Goal: Communication & Community: Answer question/provide support

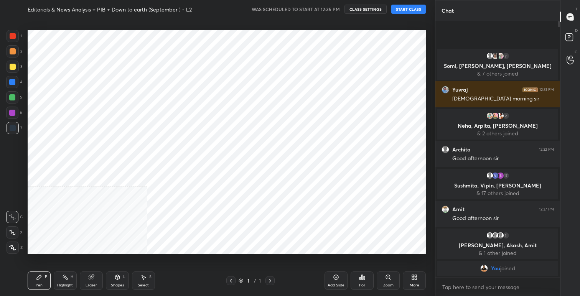
scroll to position [38105, 37948]
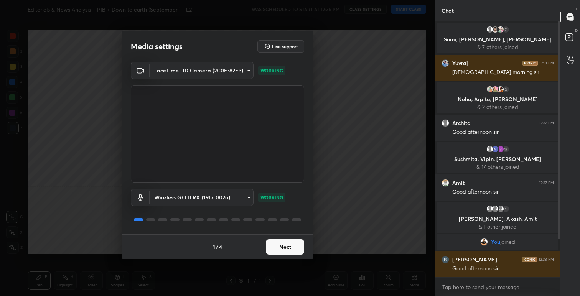
click at [290, 248] on button "Next" at bounding box center [285, 246] width 38 height 15
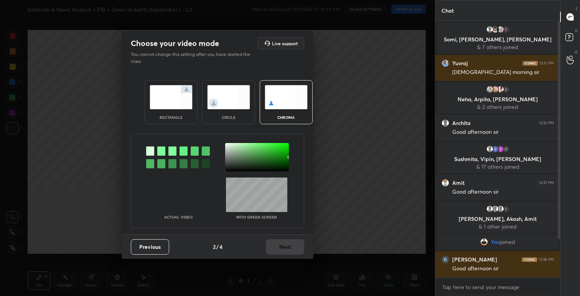
click at [170, 101] on img at bounding box center [171, 97] width 43 height 24
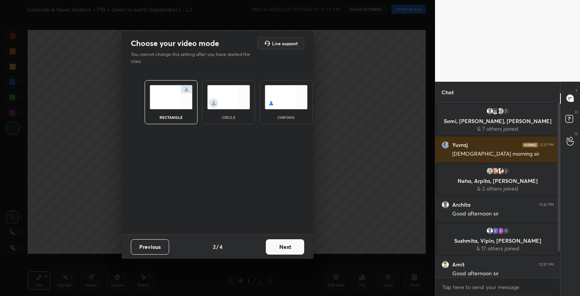
click at [294, 245] on button "Next" at bounding box center [285, 246] width 38 height 15
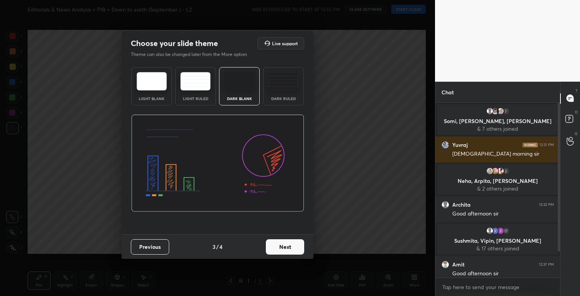
click at [155, 84] on img at bounding box center [152, 81] width 30 height 18
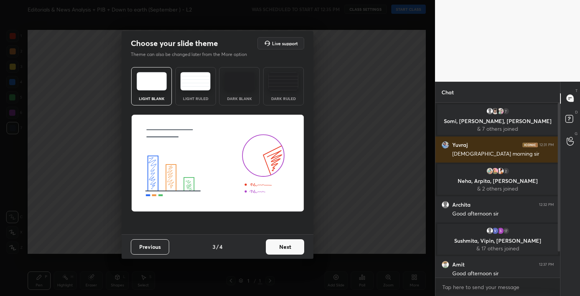
click at [287, 245] on button "Next" at bounding box center [285, 246] width 38 height 15
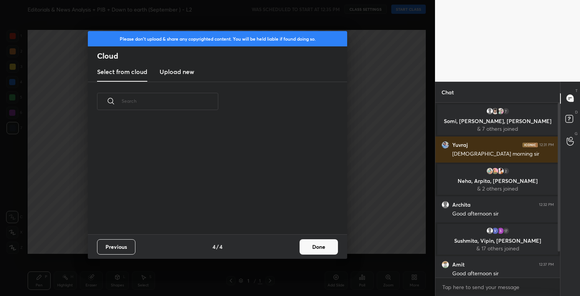
click at [315, 245] on button "Done" at bounding box center [319, 246] width 38 height 15
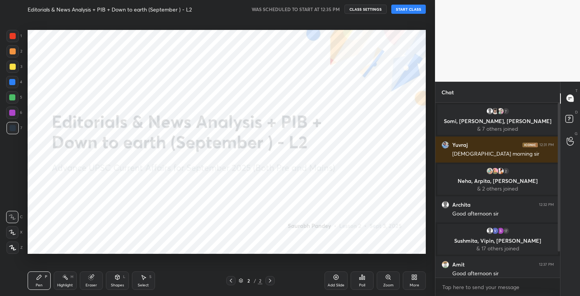
click at [411, 7] on button "START CLASS" at bounding box center [408, 9] width 35 height 9
click at [334, 8] on span "mute" at bounding box center [333, 9] width 11 height 5
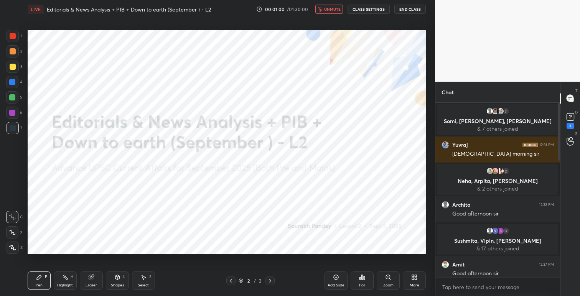
click at [335, 8] on span "unmute" at bounding box center [332, 9] width 16 height 5
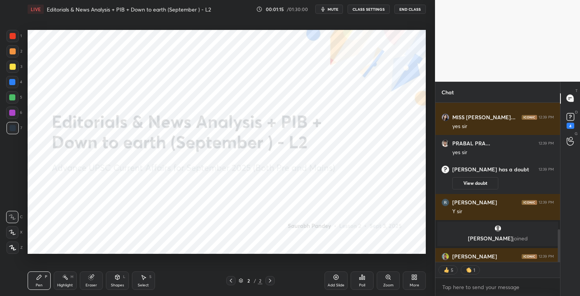
scroll to position [621, 0]
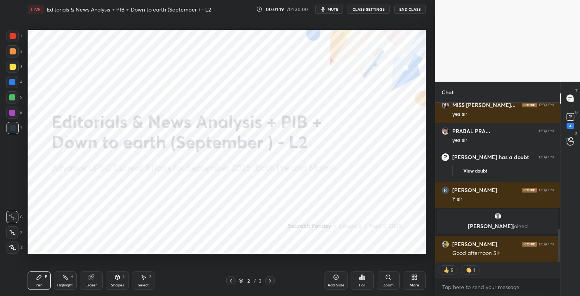
click at [326, 9] on icon "button" at bounding box center [323, 9] width 6 height 6
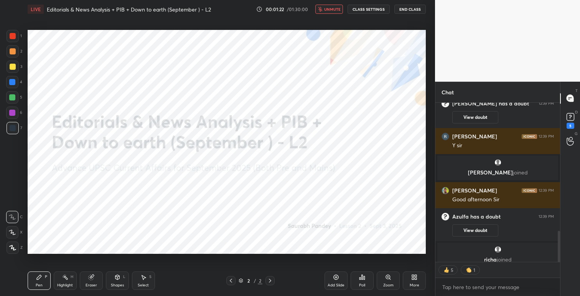
scroll to position [661, 0]
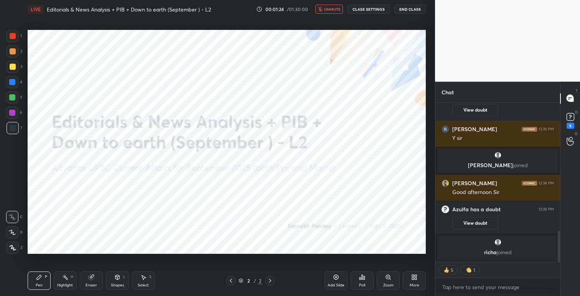
type textarea "x"
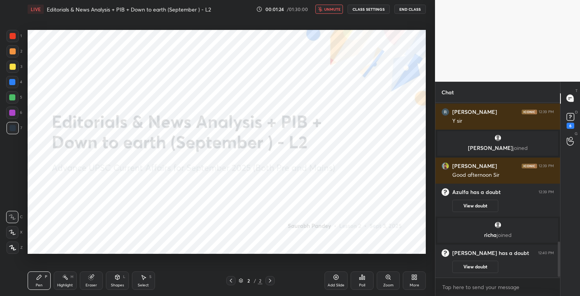
scroll to position [2, 3]
click at [370, 10] on button "CLASS SETTINGS" at bounding box center [368, 9] width 42 height 9
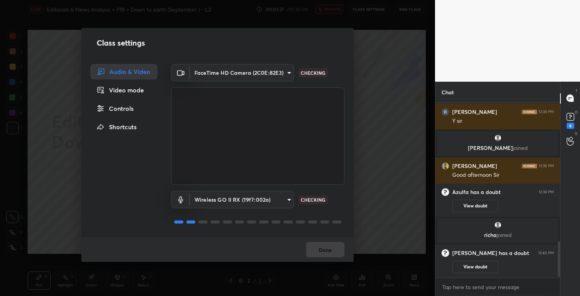
click at [286, 72] on body "1 2 3 4 5 6 7 C X Z C X Z E E Erase all H H LIVE Editorials & News Analysis + P…" at bounding box center [290, 148] width 580 height 296
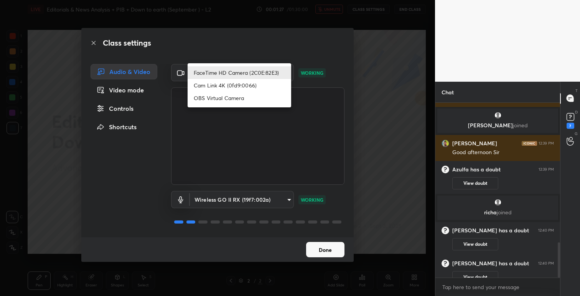
scroll to position [689, 0]
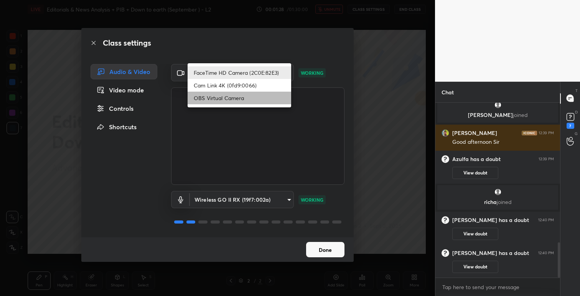
click at [245, 99] on li "OBS Virtual Camera" at bounding box center [240, 98] width 104 height 13
type input "eea9101cfb1ae92f62dacabb5af4faa94c8c4a8ed13d029731ff536fe877b221"
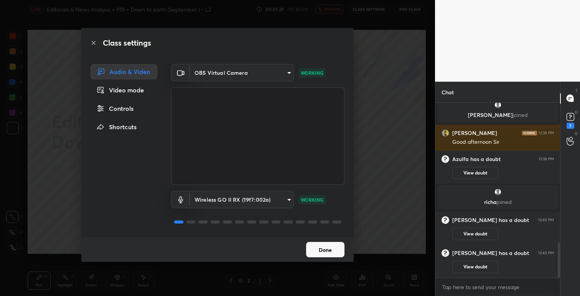
click at [330, 241] on div "Done" at bounding box center [217, 249] width 272 height 25
click at [329, 252] on button "Done" at bounding box center [325, 249] width 38 height 15
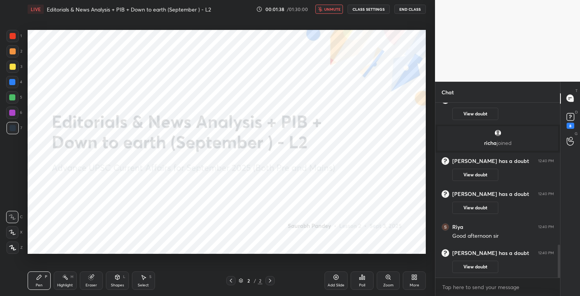
scroll to position [767, 0]
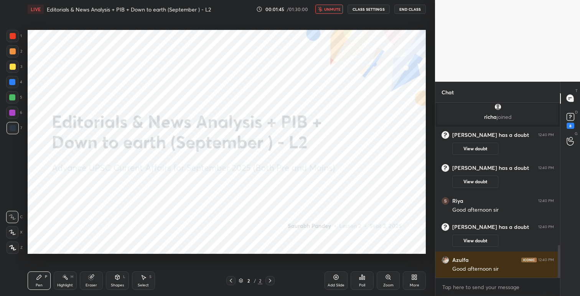
click at [336, 6] on button "unmute" at bounding box center [329, 9] width 28 height 9
click at [356, 9] on button "CLASS SETTINGS" at bounding box center [368, 9] width 42 height 9
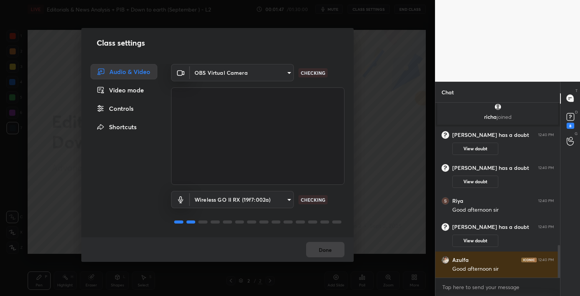
click at [285, 76] on body "1 2 3 4 5 6 7 C X Z C X Z E E Erase all H H LIVE Editorials & News Analysis + P…" at bounding box center [290, 148] width 580 height 296
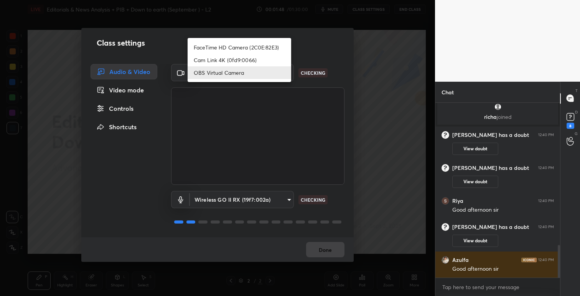
click at [250, 48] on li "FaceTime HD Camera (2C0E:82E3)" at bounding box center [240, 47] width 104 height 13
type input "049abcf8858106cc8b5668900eab1b73f81149d85a586d409554128722ea292a"
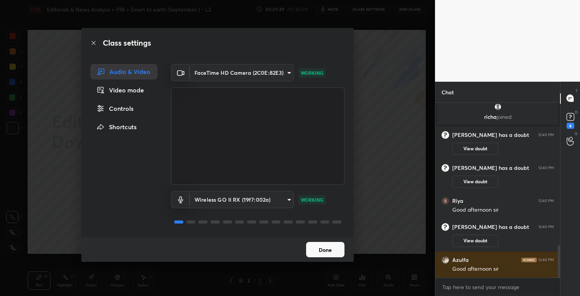
click at [326, 254] on button "Done" at bounding box center [325, 249] width 38 height 15
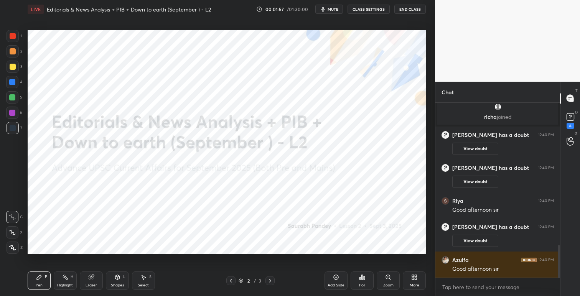
scroll to position [795, 0]
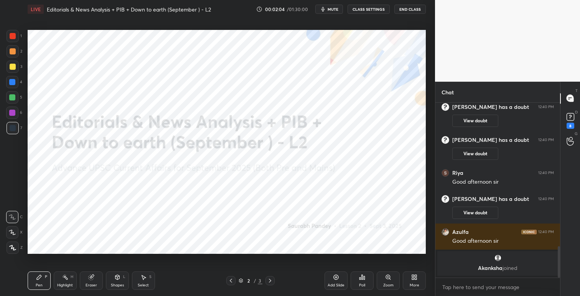
click at [414, 285] on div "More" at bounding box center [415, 285] width 10 height 4
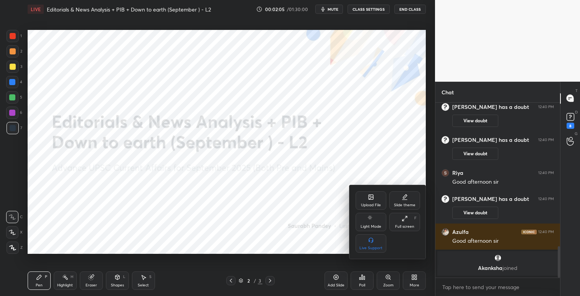
click at [371, 207] on div "Upload File" at bounding box center [371, 205] width 20 height 4
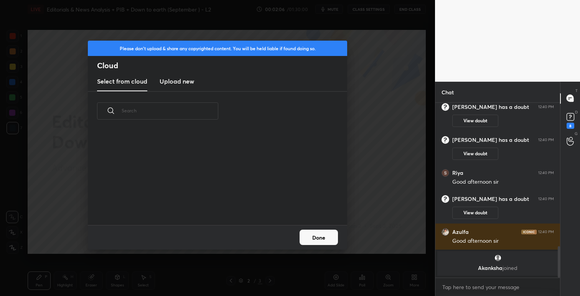
scroll to position [94, 246]
click at [182, 81] on h3 "Upload new" at bounding box center [177, 81] width 35 height 9
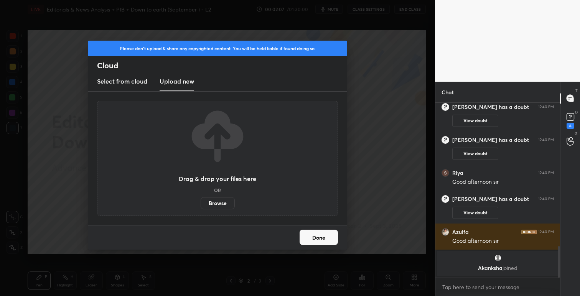
click at [226, 205] on label "Browse" at bounding box center [218, 203] width 34 height 12
click at [201, 205] on input "Browse" at bounding box center [201, 203] width 0 height 12
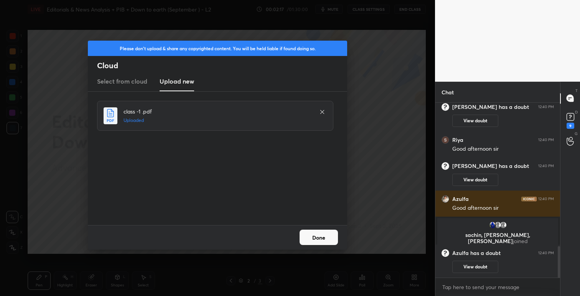
click at [329, 240] on button "Done" at bounding box center [319, 237] width 38 height 15
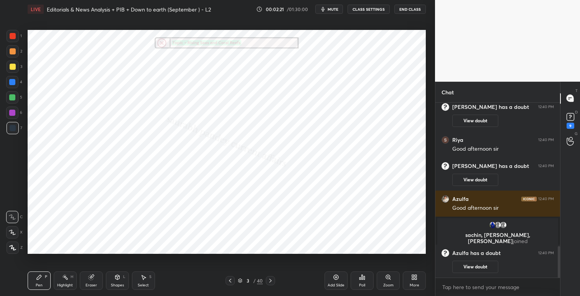
click at [414, 278] on icon at bounding box center [414, 277] width 6 height 6
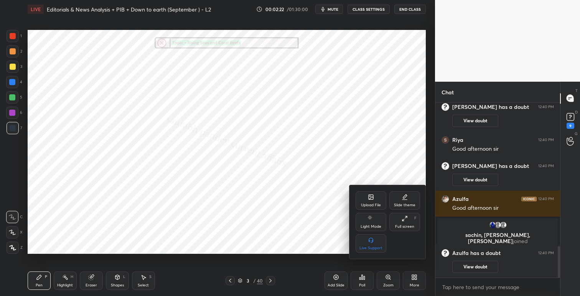
click at [406, 204] on div "Slide theme" at bounding box center [404, 205] width 21 height 4
click at [371, 243] on div "Dark Blank" at bounding box center [371, 243] width 31 height 18
click at [318, 218] on div at bounding box center [290, 148] width 580 height 296
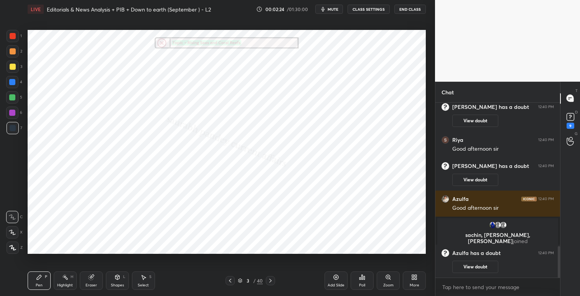
click at [336, 276] on icon at bounding box center [336, 277] width 6 height 6
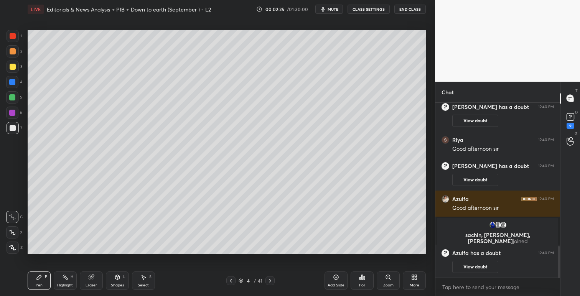
click at [413, 277] on icon at bounding box center [414, 277] width 6 height 6
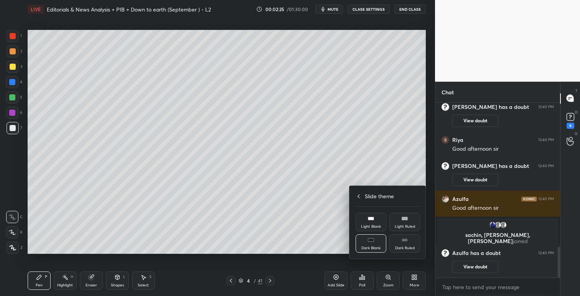
scroll to position [825, 0]
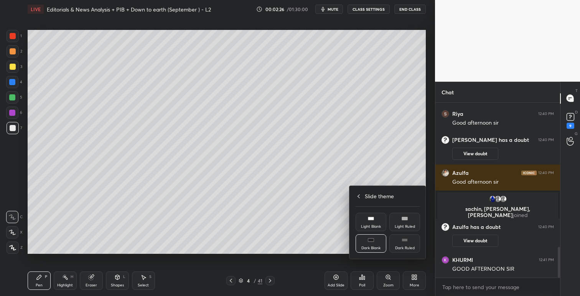
click at [358, 198] on icon at bounding box center [359, 196] width 6 height 6
click at [373, 205] on div "Upload File" at bounding box center [371, 205] width 20 height 4
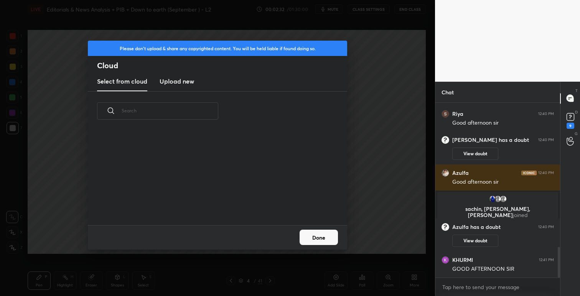
scroll to position [858, 0]
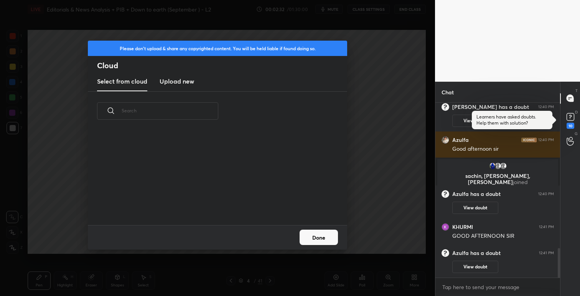
click at [179, 78] on h3 "Upload new" at bounding box center [177, 81] width 35 height 9
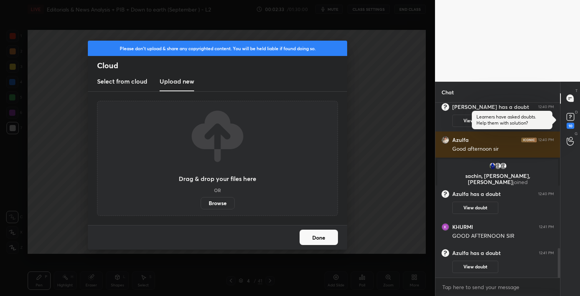
click at [214, 204] on label "Browse" at bounding box center [218, 203] width 34 height 12
click at [201, 204] on input "Browse" at bounding box center [201, 203] width 0 height 12
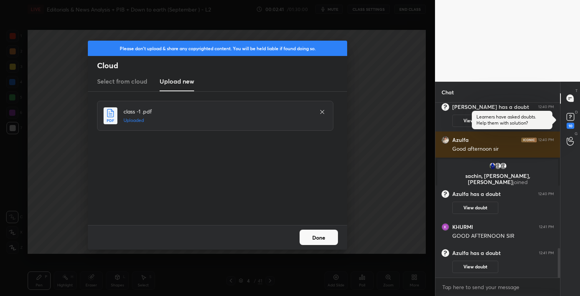
click at [319, 235] on button "Done" at bounding box center [319, 237] width 38 height 15
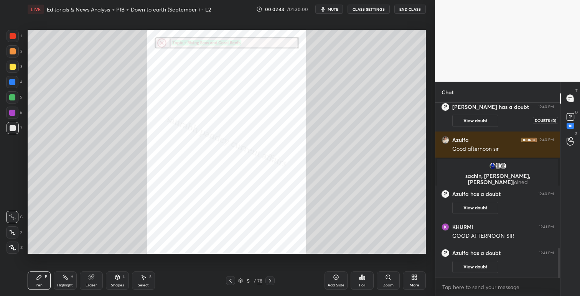
click at [573, 116] on rect at bounding box center [569, 116] width 7 height 7
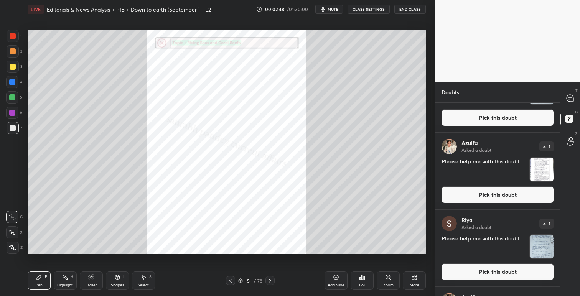
scroll to position [320, 0]
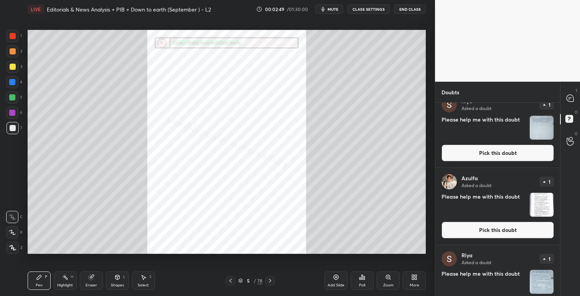
click at [272, 280] on icon at bounding box center [270, 281] width 6 height 6
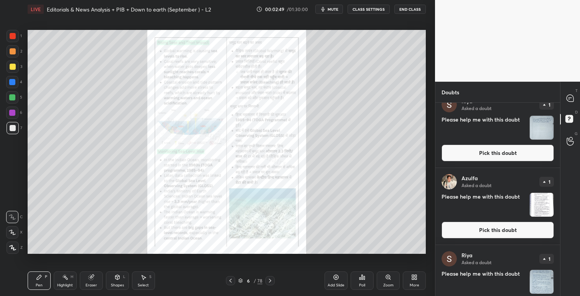
click at [272, 280] on icon at bounding box center [270, 281] width 6 height 6
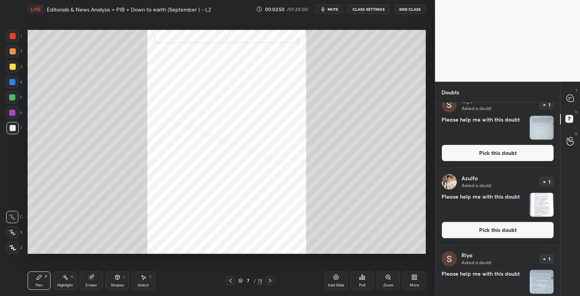
click at [272, 280] on icon at bounding box center [270, 281] width 6 height 6
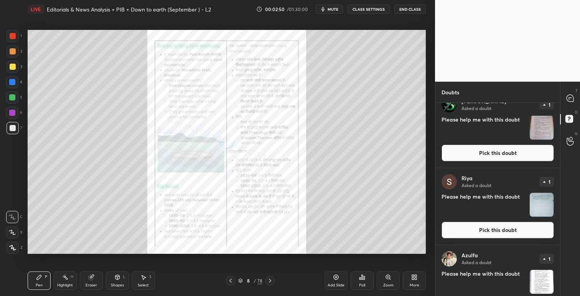
click at [272, 280] on icon at bounding box center [270, 281] width 6 height 6
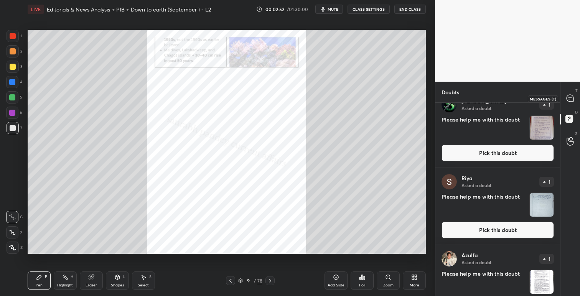
click at [568, 96] on icon at bounding box center [569, 98] width 7 height 7
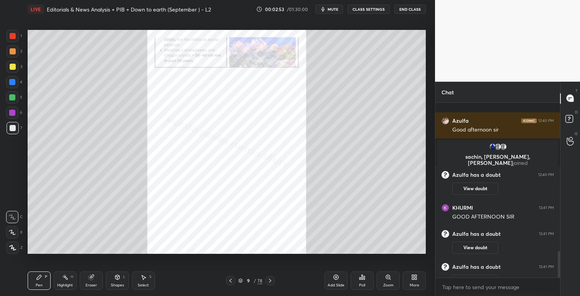
scroll to position [978, 0]
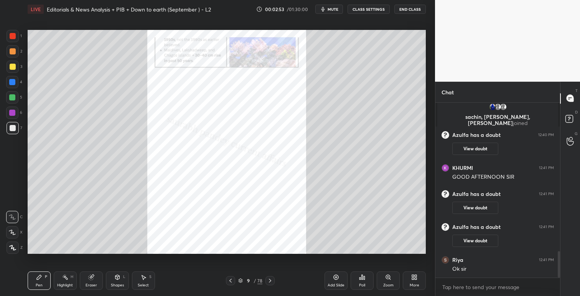
click at [277, 280] on div "9 / 78" at bounding box center [250, 280] width 148 height 9
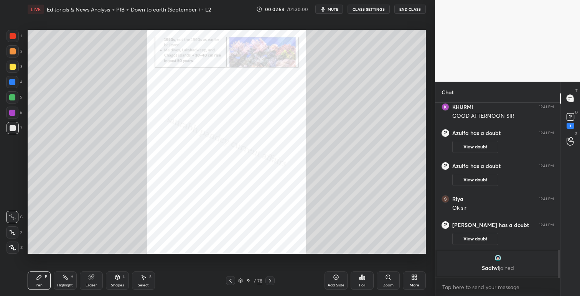
scroll to position [934, 0]
click at [275, 278] on div "9 / 78" at bounding box center [250, 280] width 148 height 9
click at [267, 283] on icon at bounding box center [270, 281] width 6 height 6
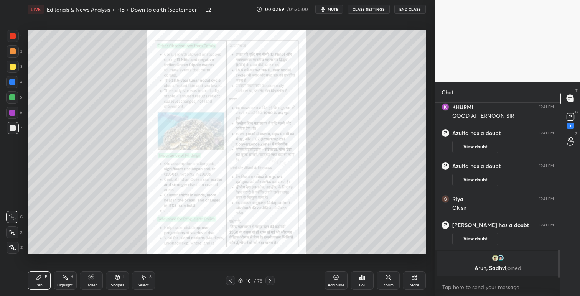
click at [271, 280] on icon at bounding box center [270, 281] width 6 height 6
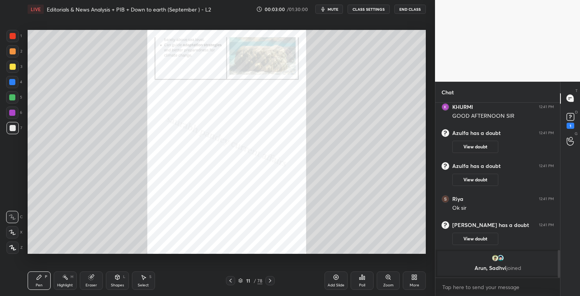
click at [271, 280] on icon at bounding box center [270, 281] width 6 height 6
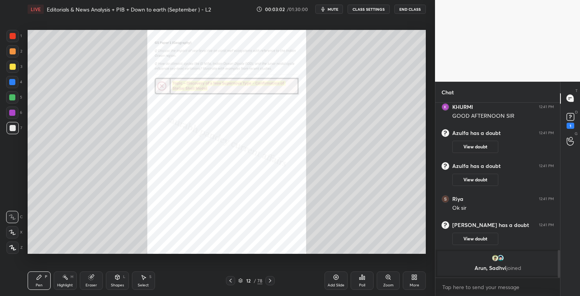
click at [271, 280] on icon at bounding box center [270, 281] width 6 height 6
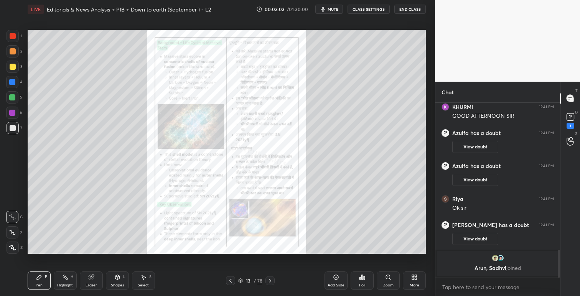
click at [271, 280] on icon at bounding box center [270, 281] width 6 height 6
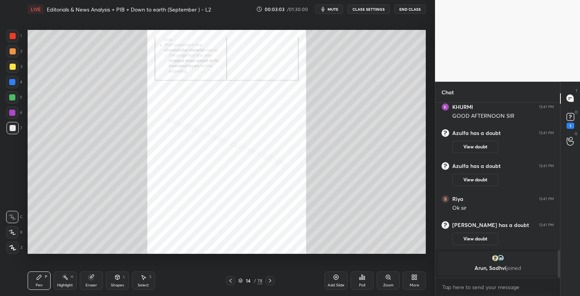
click at [271, 280] on icon at bounding box center [270, 281] width 6 height 6
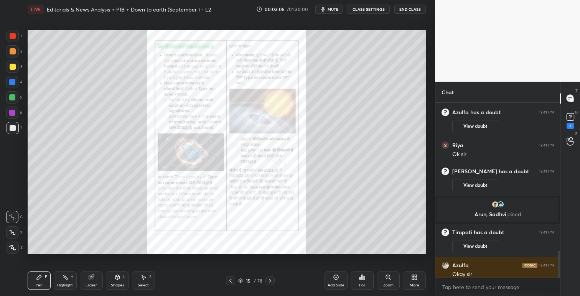
scroll to position [973, 0]
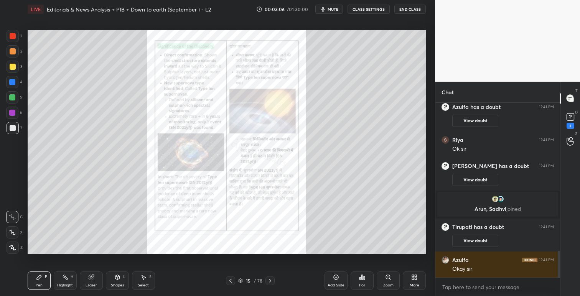
click at [271, 280] on icon at bounding box center [270, 281] width 6 height 6
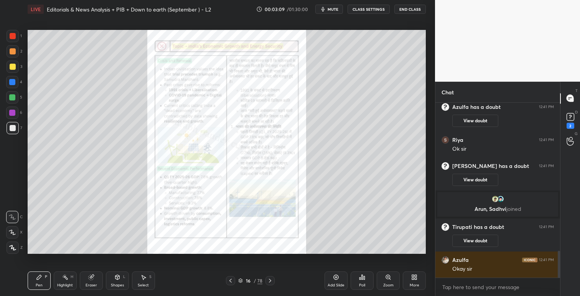
click at [388, 278] on icon at bounding box center [388, 277] width 0 height 2
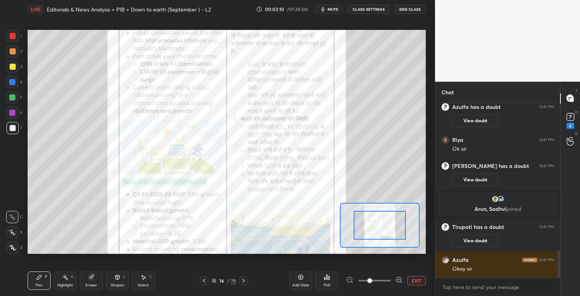
scroll to position [1006, 0]
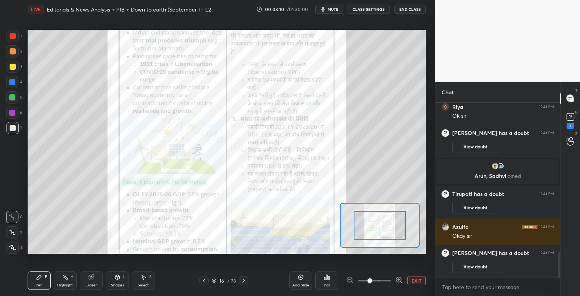
click at [248, 282] on div "16 / 78" at bounding box center [223, 280] width 131 height 9
click at [246, 280] on icon at bounding box center [243, 281] width 6 height 6
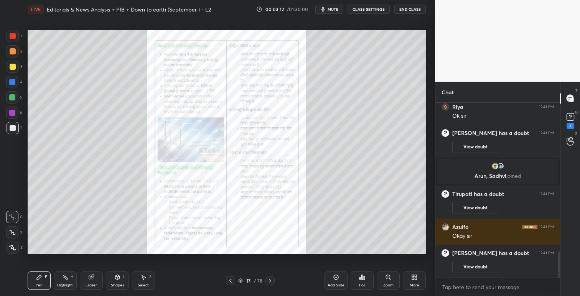
click at [275, 280] on div "17 / 78" at bounding box center [250, 280] width 148 height 9
click at [272, 280] on icon at bounding box center [270, 281] width 6 height 6
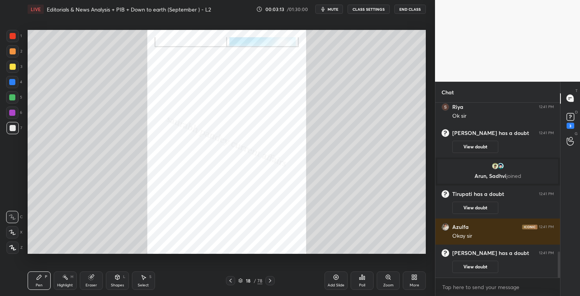
click at [272, 280] on icon at bounding box center [270, 281] width 6 height 6
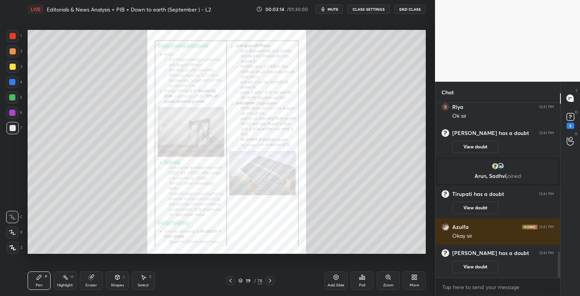
click at [272, 280] on icon at bounding box center [270, 281] width 6 height 6
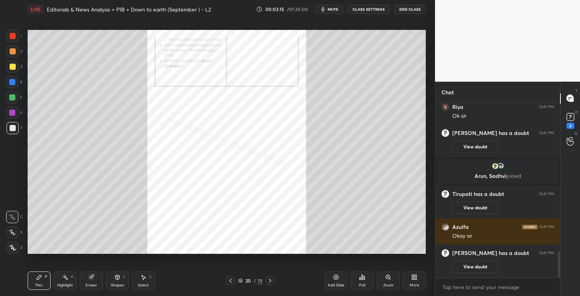
click at [272, 280] on icon at bounding box center [270, 281] width 6 height 6
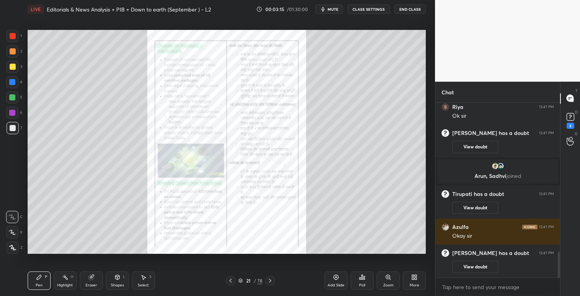
scroll to position [1023, 0]
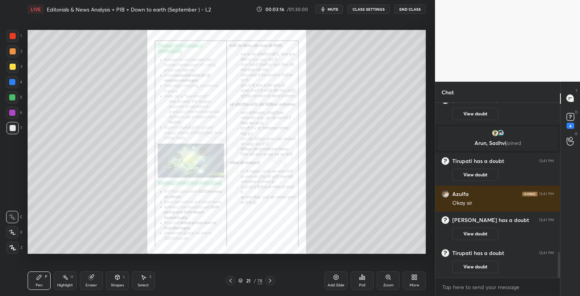
click at [272, 280] on icon at bounding box center [270, 281] width 6 height 6
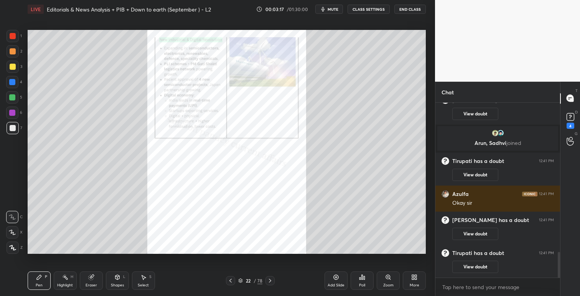
click at [272, 280] on icon at bounding box center [270, 281] width 6 height 6
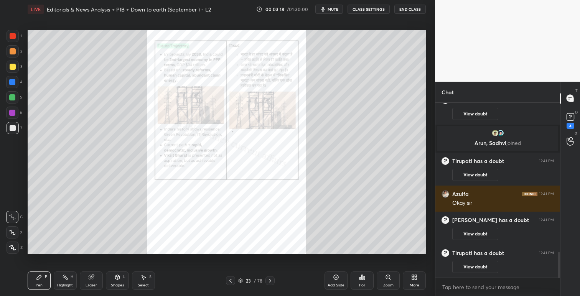
click at [272, 280] on icon at bounding box center [270, 281] width 6 height 6
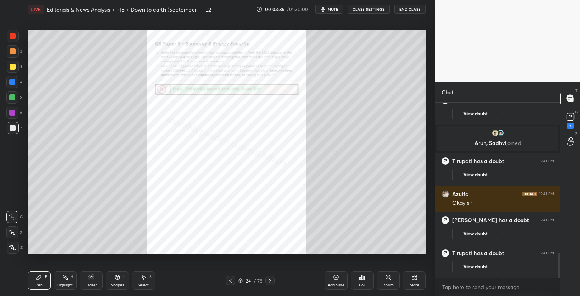
scroll to position [1056, 0]
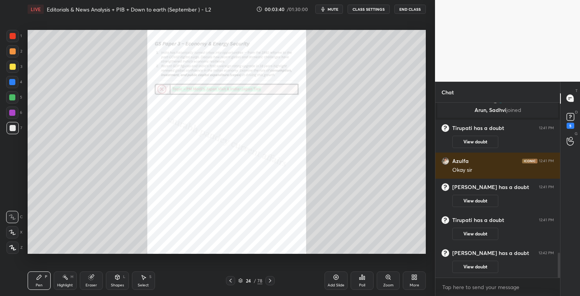
click at [15, 36] on div at bounding box center [13, 36] width 6 height 6
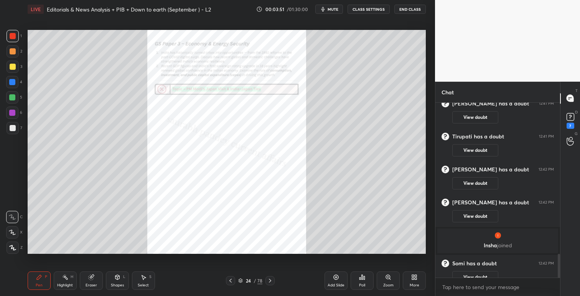
scroll to position [1106, 0]
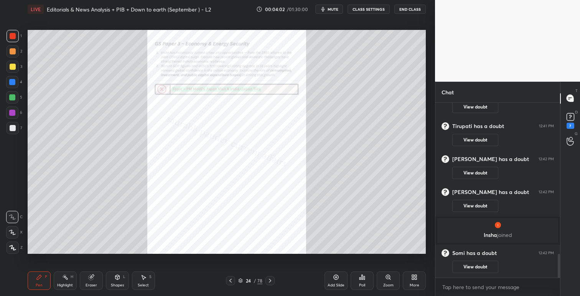
drag, startPoint x: 390, startPoint y: 277, endPoint x: 386, endPoint y: 273, distance: 5.4
click at [390, 278] on icon at bounding box center [388, 277] width 4 height 4
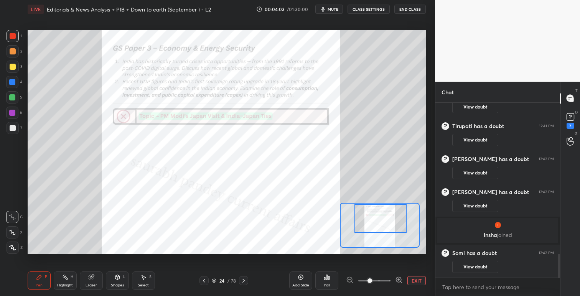
drag, startPoint x: 389, startPoint y: 221, endPoint x: 390, endPoint y: 216, distance: 5.2
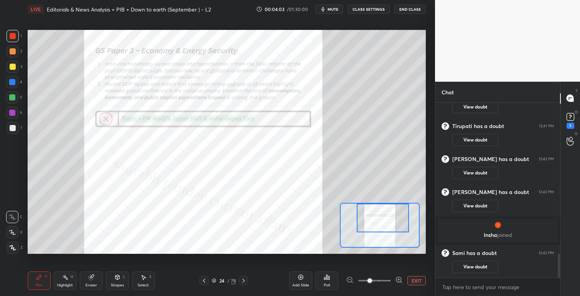
click at [392, 224] on div at bounding box center [383, 218] width 52 height 29
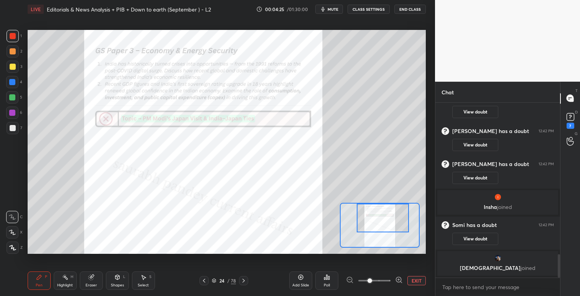
click at [500, 262] on div "[PERSON_NAME] joined" at bounding box center [497, 263] width 121 height 25
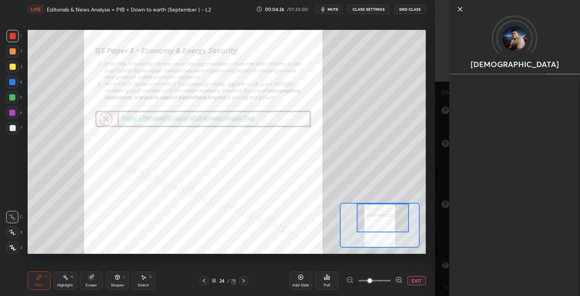
scroll to position [1140, 0]
click at [460, 10] on icon at bounding box center [459, 9] width 9 height 9
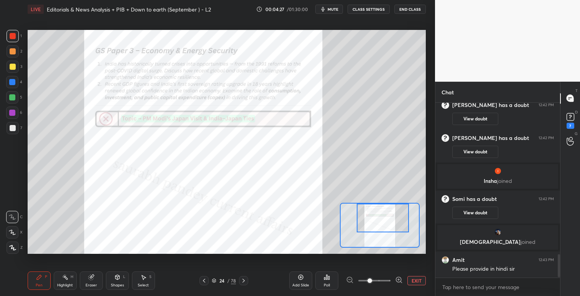
scroll to position [1168, 0]
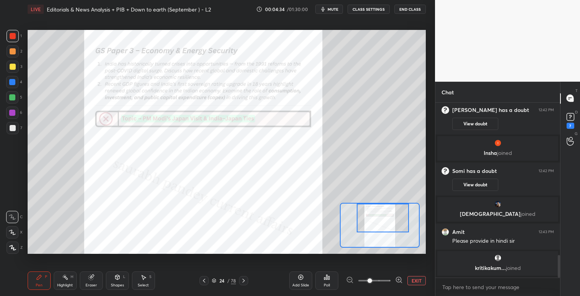
click at [204, 281] on icon at bounding box center [204, 281] width 6 height 6
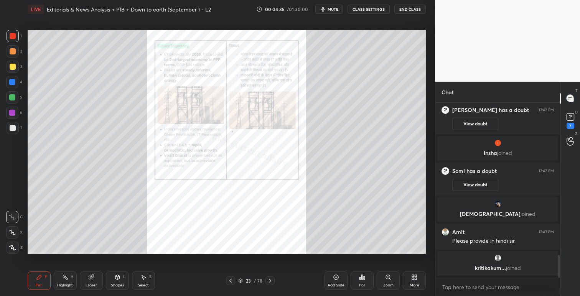
click at [230, 279] on icon at bounding box center [230, 281] width 6 height 6
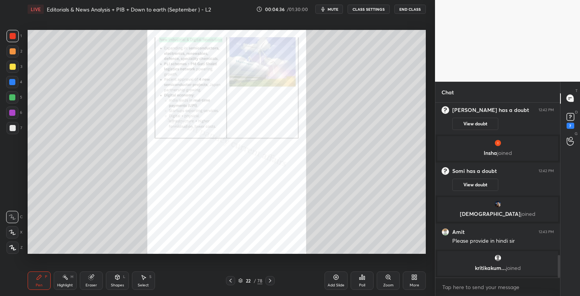
click at [230, 279] on icon at bounding box center [230, 281] width 6 height 6
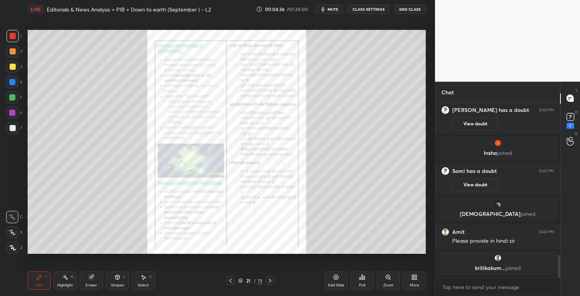
click at [230, 279] on icon at bounding box center [230, 281] width 6 height 6
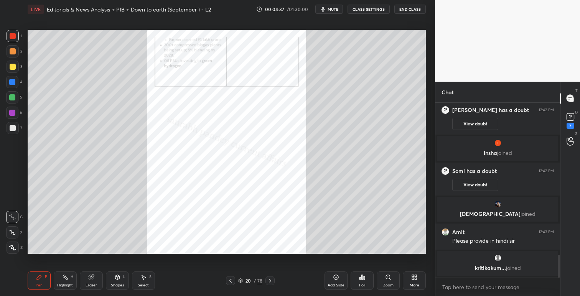
click at [230, 279] on icon at bounding box center [230, 281] width 6 height 6
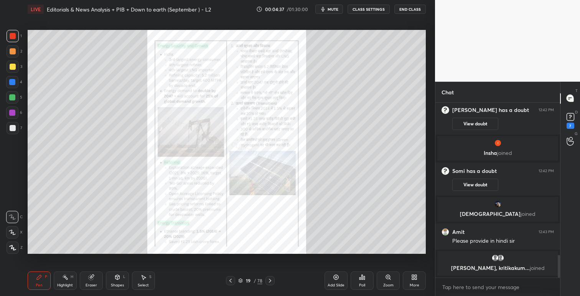
click at [230, 279] on icon at bounding box center [230, 281] width 6 height 6
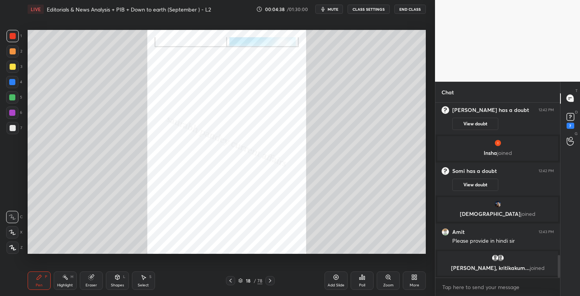
click at [230, 279] on icon at bounding box center [230, 281] width 6 height 6
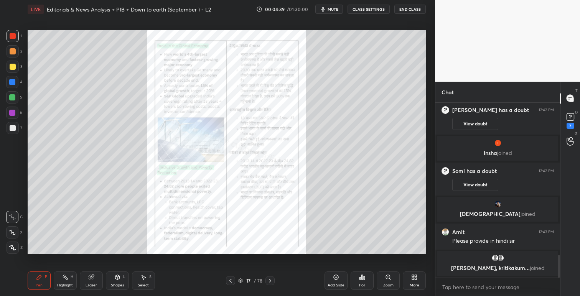
click at [230, 279] on icon at bounding box center [230, 281] width 6 height 6
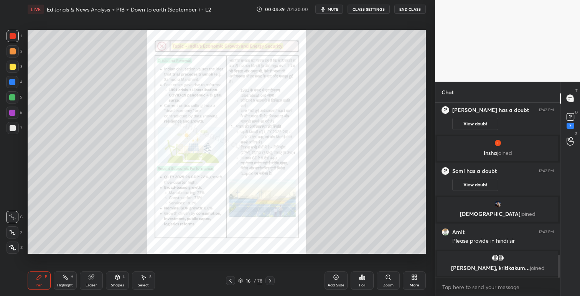
click at [230, 279] on icon at bounding box center [230, 281] width 6 height 6
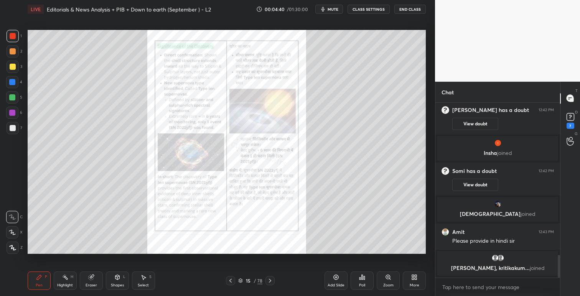
click at [272, 280] on icon at bounding box center [270, 281] width 6 height 6
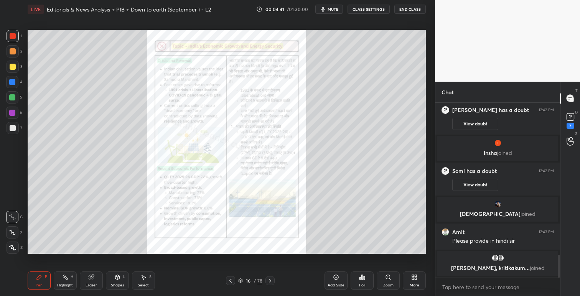
click at [389, 275] on icon at bounding box center [388, 277] width 6 height 6
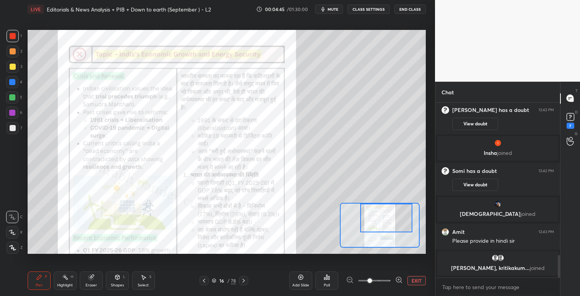
drag, startPoint x: 392, startPoint y: 225, endPoint x: 398, endPoint y: 214, distance: 12.6
click at [398, 214] on div at bounding box center [386, 218] width 52 height 29
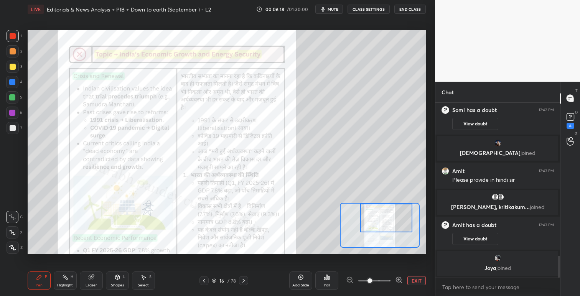
scroll to position [1225, 0]
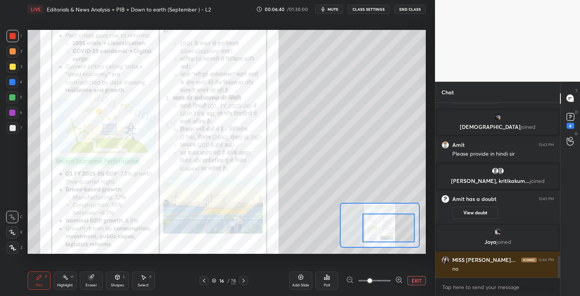
drag, startPoint x: 380, startPoint y: 220, endPoint x: 384, endPoint y: 227, distance: 8.1
click at [382, 227] on div at bounding box center [388, 228] width 52 height 29
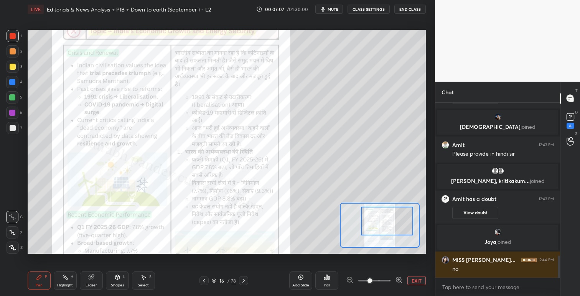
drag, startPoint x: 378, startPoint y: 217, endPoint x: 377, endPoint y: 212, distance: 4.7
click at [377, 212] on div at bounding box center [387, 221] width 52 height 29
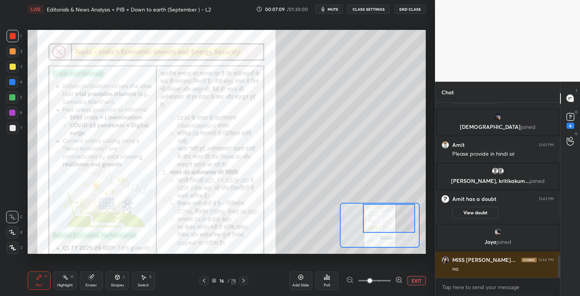
click at [382, 214] on div at bounding box center [389, 218] width 52 height 29
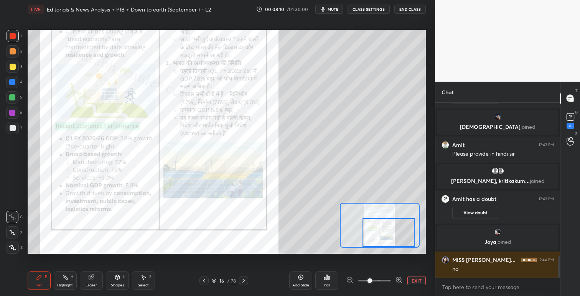
drag, startPoint x: 379, startPoint y: 226, endPoint x: 379, endPoint y: 240, distance: 13.8
click at [379, 240] on div at bounding box center [388, 232] width 52 height 29
click at [333, 7] on span "mute" at bounding box center [333, 9] width 11 height 5
click at [333, 7] on span "unmute" at bounding box center [332, 9] width 16 height 5
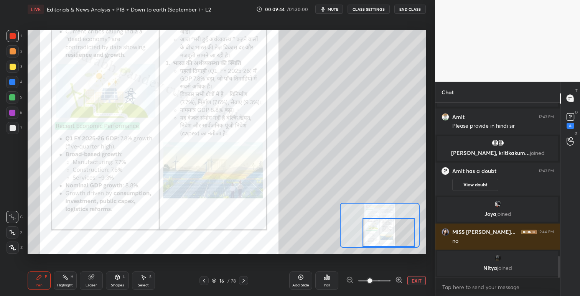
click at [430, 193] on div "1 2 3 4 5 6 7 C X Z C X Z E E Erase all H H LIVE Editorials & News Analysis + P…" at bounding box center [217, 148] width 435 height 296
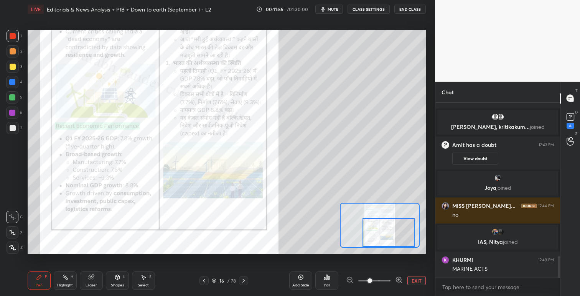
click at [245, 282] on icon at bounding box center [243, 281] width 6 height 6
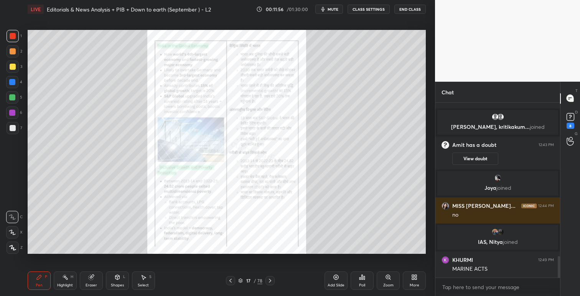
click at [390, 278] on icon at bounding box center [388, 277] width 6 height 6
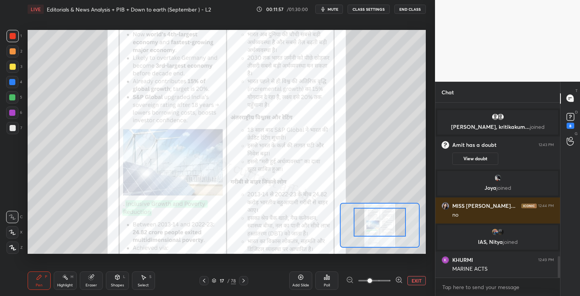
drag, startPoint x: 391, startPoint y: 228, endPoint x: 391, endPoint y: 224, distance: 3.9
click at [393, 220] on div at bounding box center [380, 222] width 52 height 29
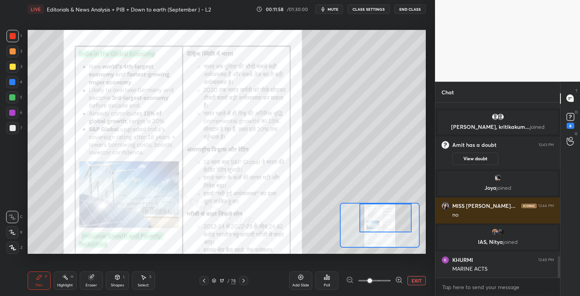
drag, startPoint x: 396, startPoint y: 221, endPoint x: 399, endPoint y: 230, distance: 10.0
click at [397, 221] on div at bounding box center [385, 218] width 52 height 29
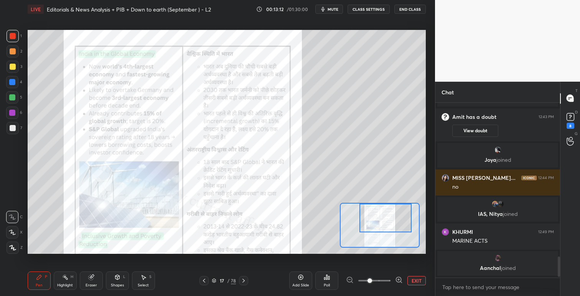
scroll to position [2, 3]
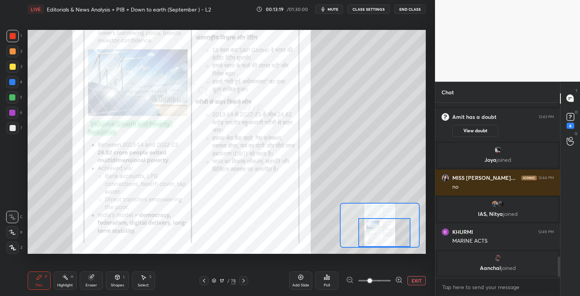
drag, startPoint x: 381, startPoint y: 225, endPoint x: 378, endPoint y: 237, distance: 12.2
click at [379, 240] on div at bounding box center [384, 232] width 52 height 29
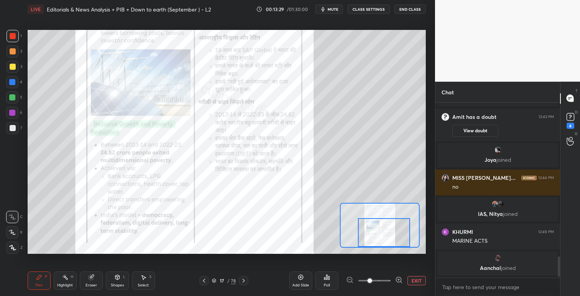
click at [365, 12] on button "CLASS SETTINGS" at bounding box center [368, 9] width 42 height 9
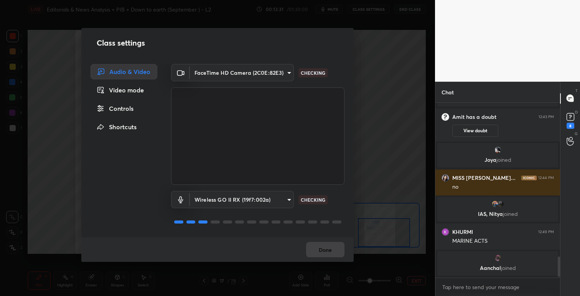
click at [329, 254] on div "Done" at bounding box center [217, 249] width 272 height 25
click at [331, 252] on button "Done" at bounding box center [325, 249] width 38 height 15
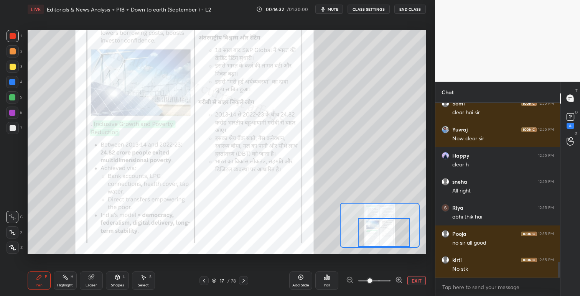
scroll to position [1797, 0]
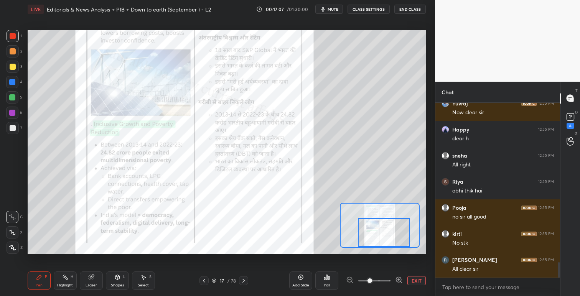
click at [245, 281] on icon at bounding box center [243, 281] width 6 height 6
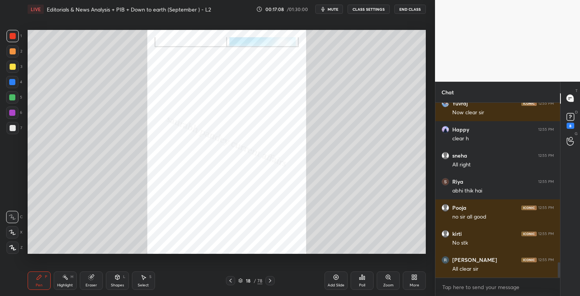
click at [268, 281] on icon at bounding box center [270, 281] width 6 height 6
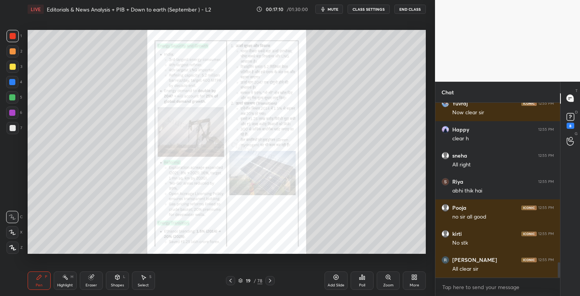
click at [390, 279] on icon at bounding box center [388, 277] width 6 height 6
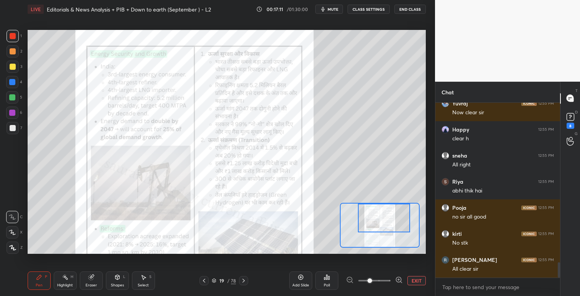
click at [384, 221] on div at bounding box center [384, 218] width 52 height 29
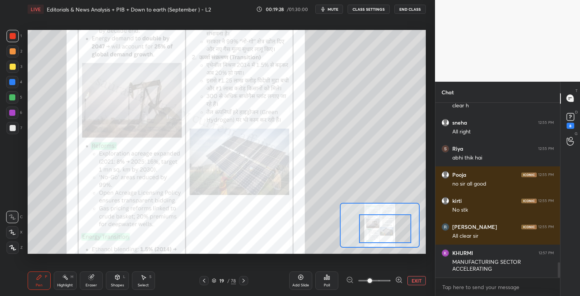
drag, startPoint x: 377, startPoint y: 218, endPoint x: 377, endPoint y: 230, distance: 11.9
click at [378, 230] on div at bounding box center [385, 228] width 52 height 29
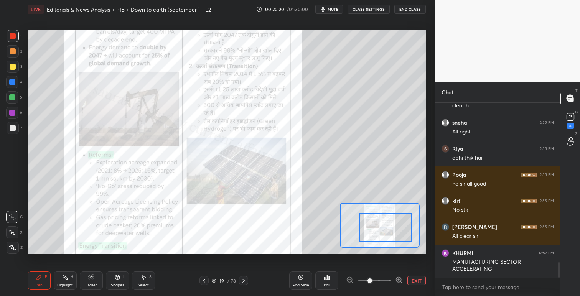
click at [375, 221] on div at bounding box center [385, 227] width 52 height 29
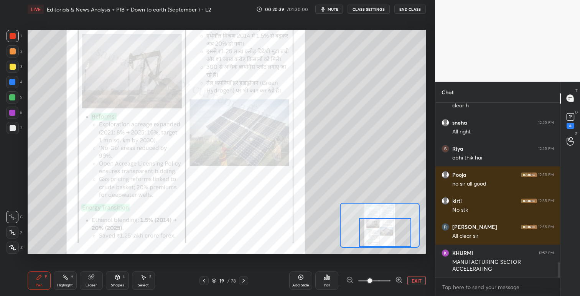
drag, startPoint x: 389, startPoint y: 223, endPoint x: 394, endPoint y: 234, distance: 11.7
click at [389, 234] on div at bounding box center [385, 232] width 52 height 29
click at [245, 280] on icon at bounding box center [243, 281] width 6 height 6
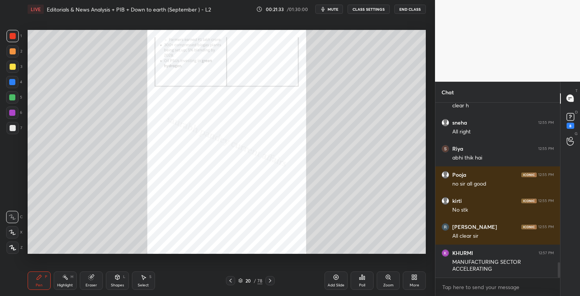
click at [372, 289] on div "Poll" at bounding box center [362, 280] width 23 height 43
click at [386, 277] on icon at bounding box center [388, 277] width 4 height 4
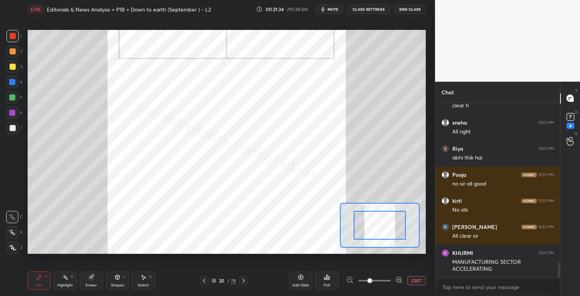
click at [384, 231] on div at bounding box center [380, 225] width 80 height 45
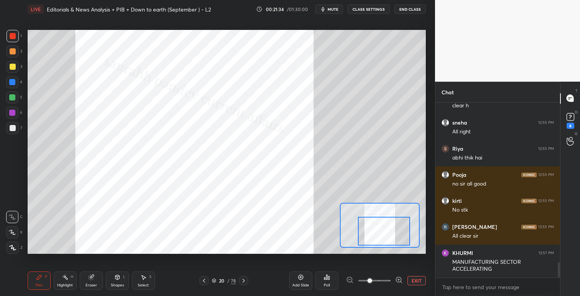
click at [393, 228] on div at bounding box center [384, 231] width 52 height 29
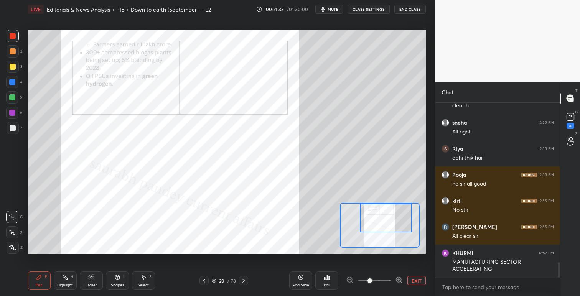
drag, startPoint x: 390, startPoint y: 219, endPoint x: 384, endPoint y: 216, distance: 6.9
click at [384, 216] on div at bounding box center [386, 218] width 52 height 29
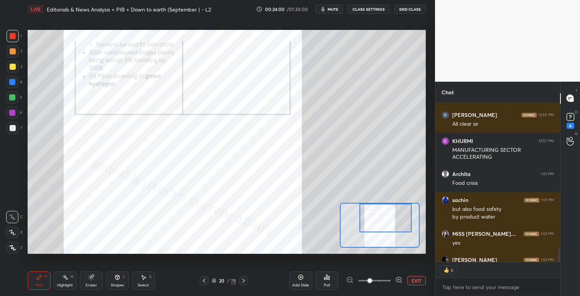
scroll to position [1984, 0]
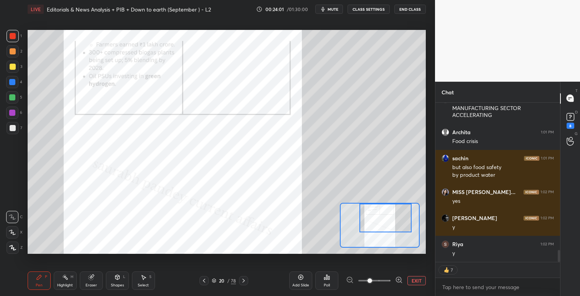
click at [245, 281] on icon at bounding box center [243, 281] width 6 height 6
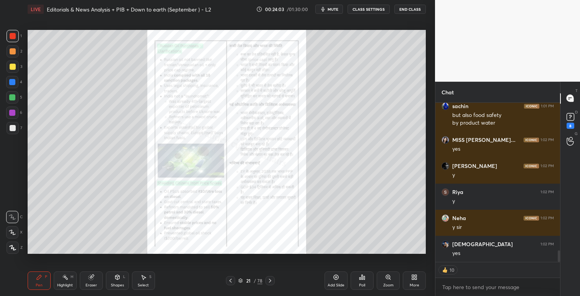
click at [390, 280] on icon at bounding box center [388, 277] width 6 height 6
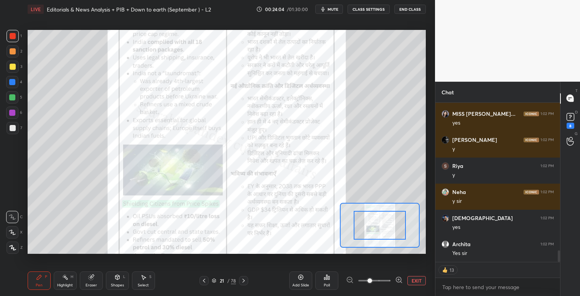
scroll to position [2114, 0]
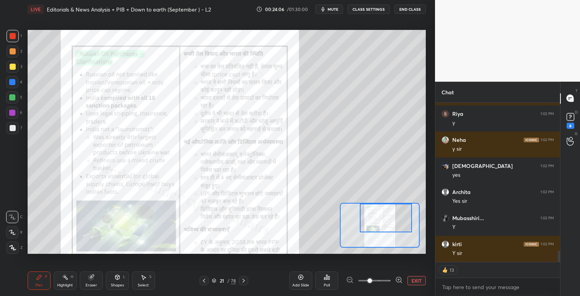
drag, startPoint x: 386, startPoint y: 237, endPoint x: 392, endPoint y: 230, distance: 9.2
click at [392, 230] on div at bounding box center [386, 218] width 52 height 29
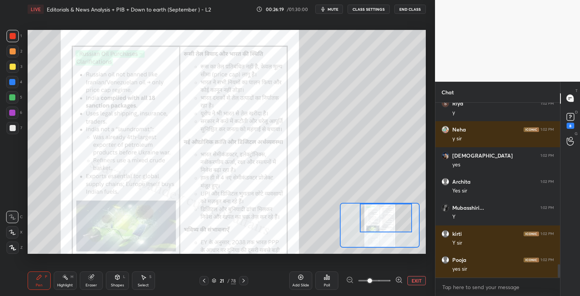
scroll to position [2150, 0]
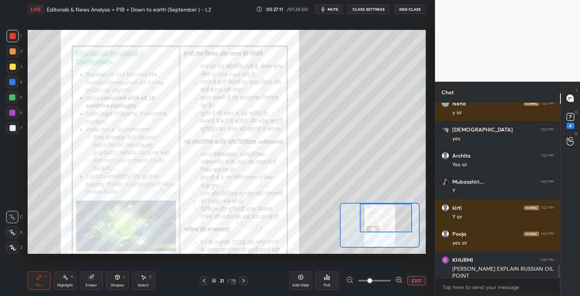
click at [332, 8] on span "mute" at bounding box center [333, 9] width 11 height 5
click at [323, 13] on button "unmute" at bounding box center [329, 9] width 28 height 9
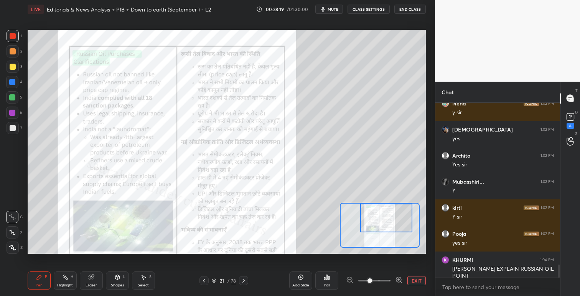
click at [370, 217] on div at bounding box center [386, 218] width 52 height 29
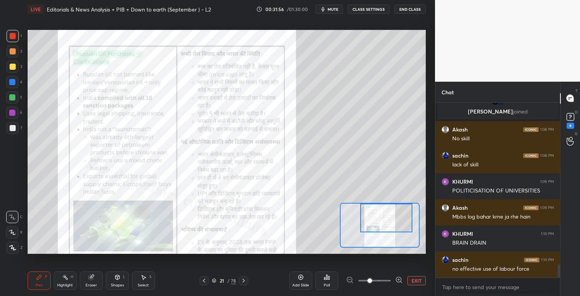
scroll to position [2200, 0]
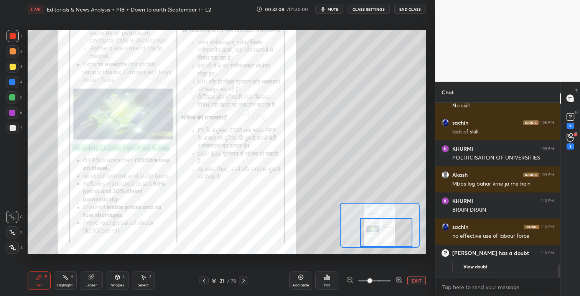
drag, startPoint x: 378, startPoint y: 219, endPoint x: 376, endPoint y: 232, distance: 14.0
click at [377, 234] on div at bounding box center [386, 232] width 52 height 29
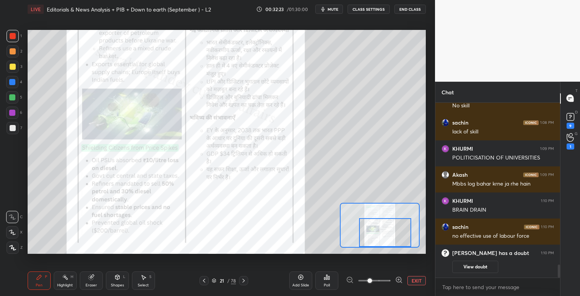
scroll to position [2172, 0]
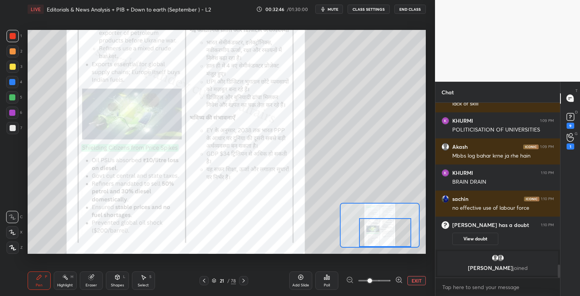
click at [242, 282] on icon at bounding box center [243, 281] width 6 height 6
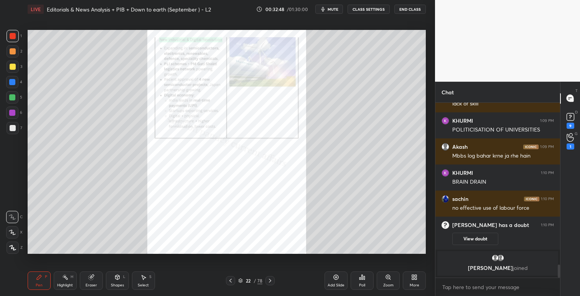
click at [387, 277] on icon at bounding box center [388, 277] width 4 height 4
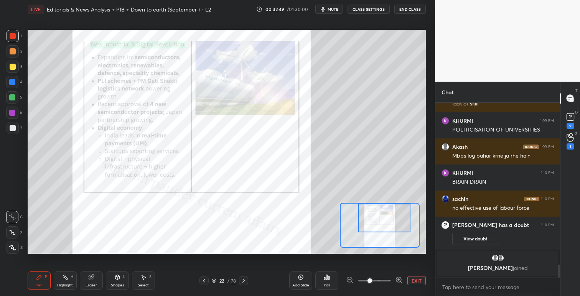
drag, startPoint x: 386, startPoint y: 224, endPoint x: 391, endPoint y: 227, distance: 5.7
click at [390, 218] on div at bounding box center [384, 218] width 52 height 29
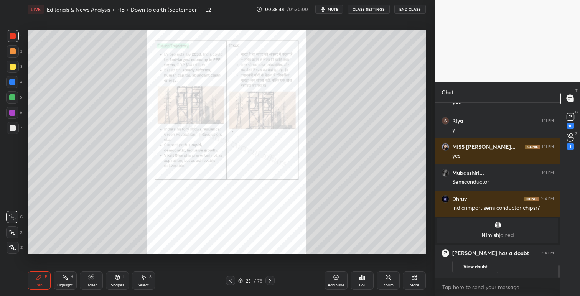
scroll to position [2341, 0]
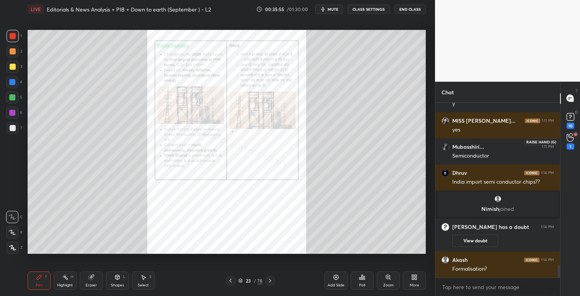
click at [571, 136] on circle at bounding box center [570, 134] width 3 height 3
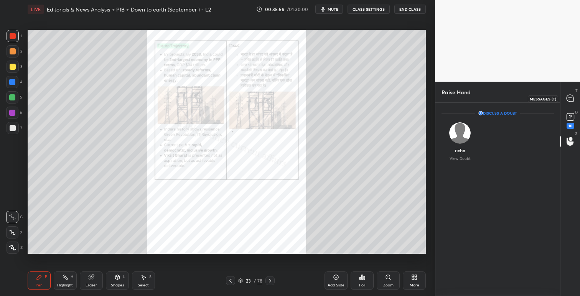
click at [571, 96] on icon at bounding box center [569, 98] width 7 height 7
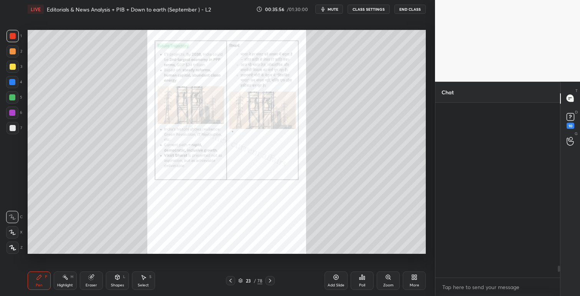
scroll to position [173, 122]
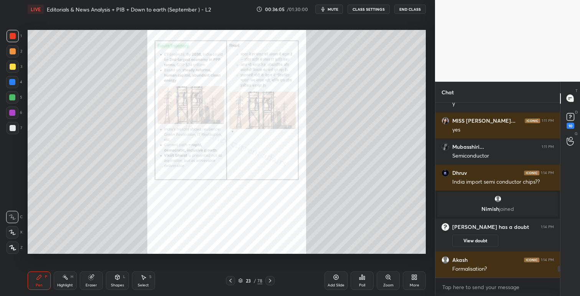
click at [389, 277] on icon at bounding box center [388, 277] width 4 height 4
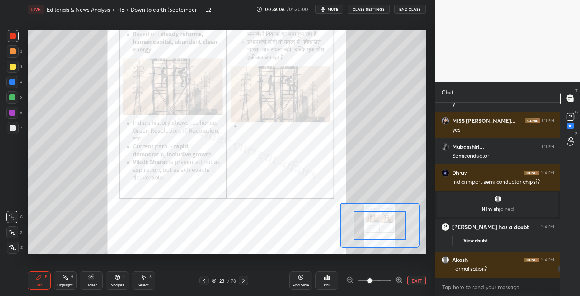
scroll to position [2446, 0]
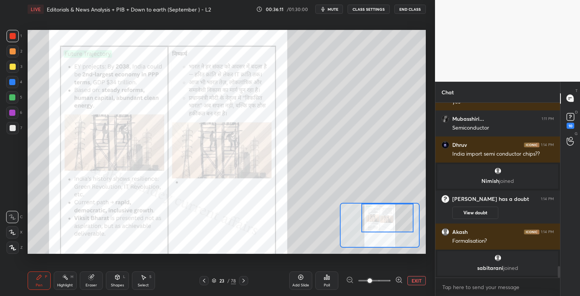
drag, startPoint x: 385, startPoint y: 227, endPoint x: 392, endPoint y: 214, distance: 14.8
click at [392, 214] on div at bounding box center [387, 218] width 52 height 29
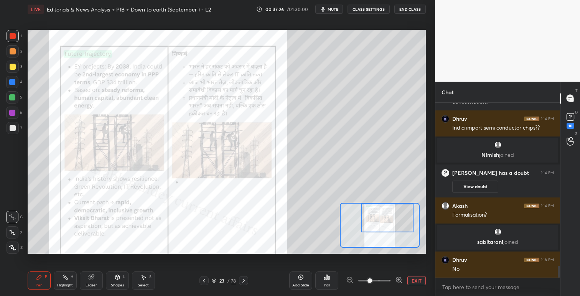
scroll to position [2382, 0]
click at [242, 279] on icon at bounding box center [243, 281] width 6 height 6
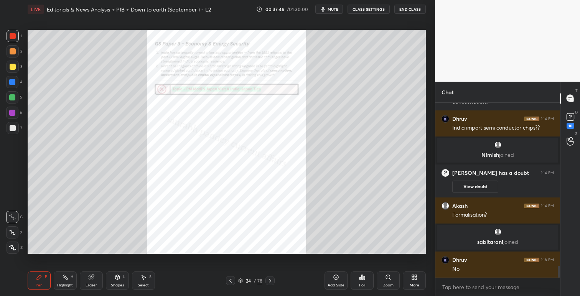
click at [386, 278] on icon at bounding box center [388, 277] width 4 height 4
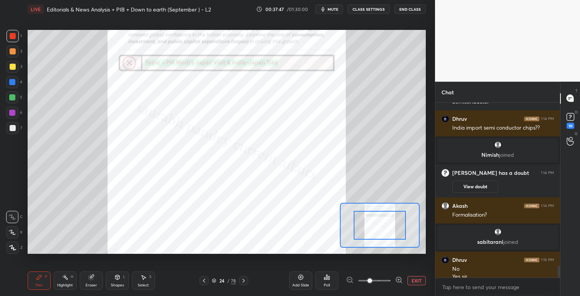
scroll to position [2389, 0]
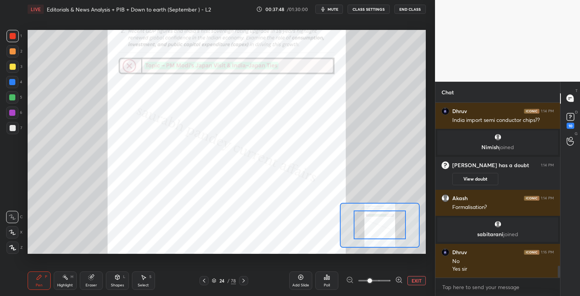
drag, startPoint x: 389, startPoint y: 227, endPoint x: 389, endPoint y: 219, distance: 7.3
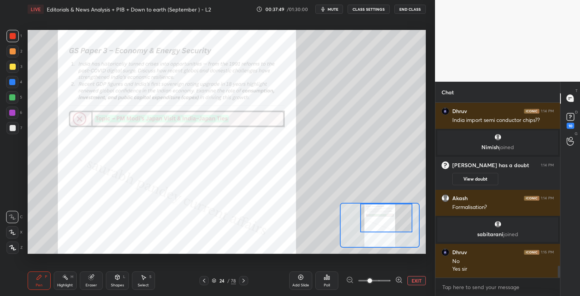
drag, startPoint x: 386, startPoint y: 222, endPoint x: 393, endPoint y: 207, distance: 16.0
click at [393, 207] on div at bounding box center [386, 218] width 52 height 29
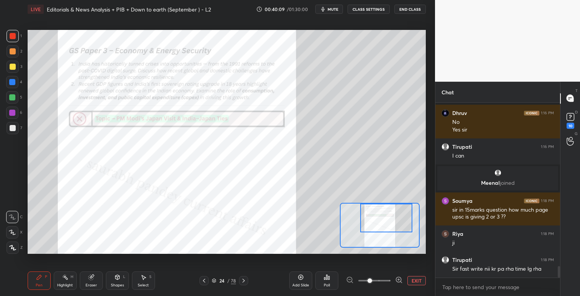
scroll to position [2525, 0]
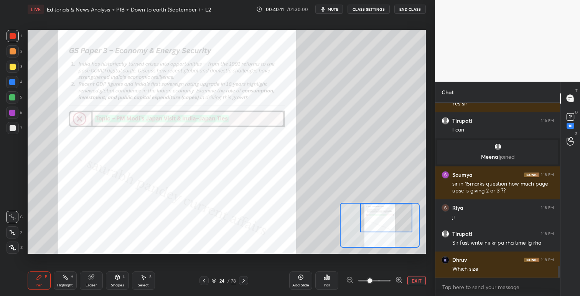
click at [246, 282] on icon at bounding box center [243, 281] width 6 height 6
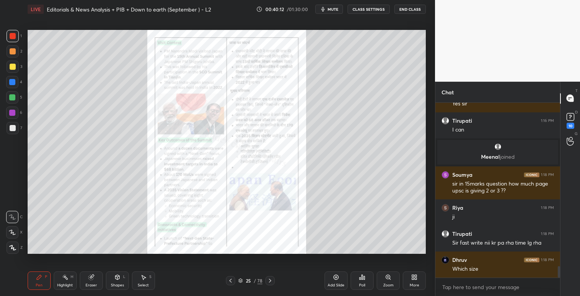
click at [271, 281] on icon at bounding box center [270, 281] width 6 height 6
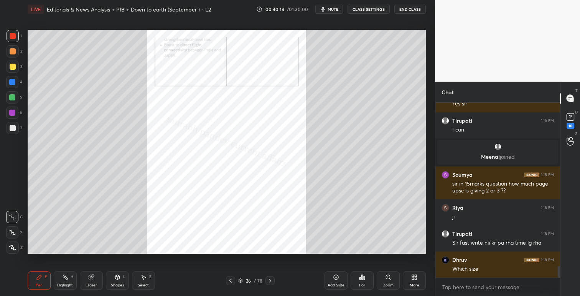
click at [266, 281] on div at bounding box center [269, 280] width 9 height 9
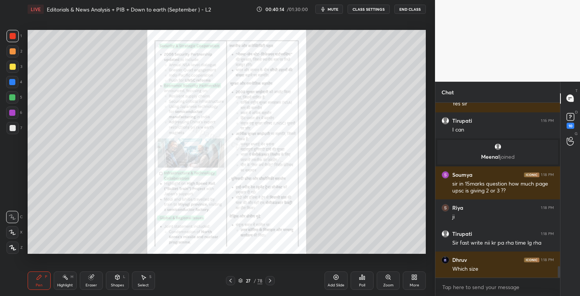
click at [270, 280] on icon at bounding box center [270, 281] width 2 height 4
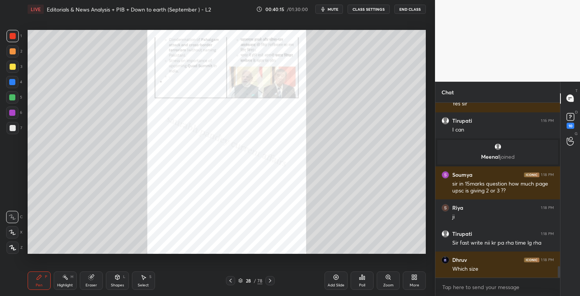
click at [270, 280] on icon at bounding box center [270, 281] width 2 height 4
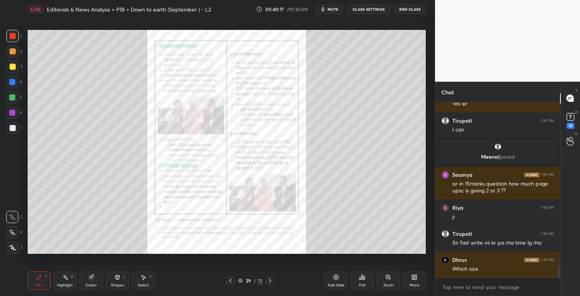
click at [271, 282] on icon at bounding box center [270, 281] width 6 height 6
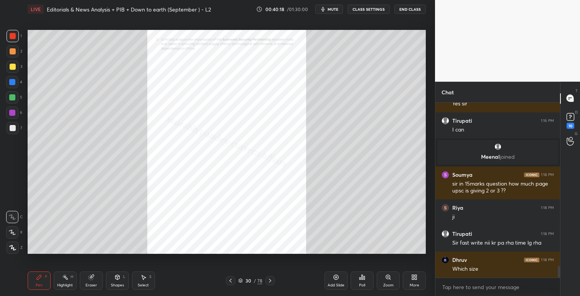
click at [271, 282] on icon at bounding box center [270, 281] width 6 height 6
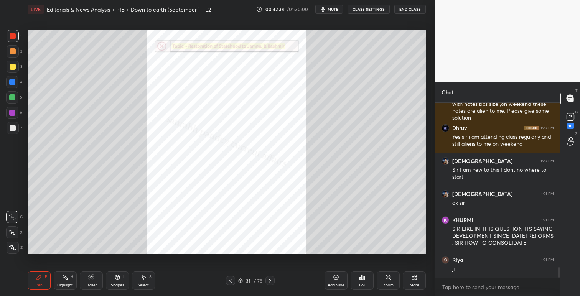
scroll to position [2731, 0]
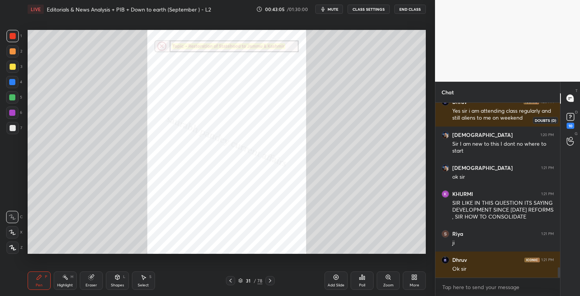
click at [571, 116] on rect at bounding box center [569, 116] width 7 height 7
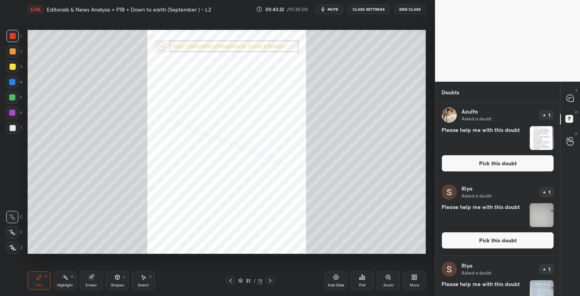
scroll to position [1424, 0]
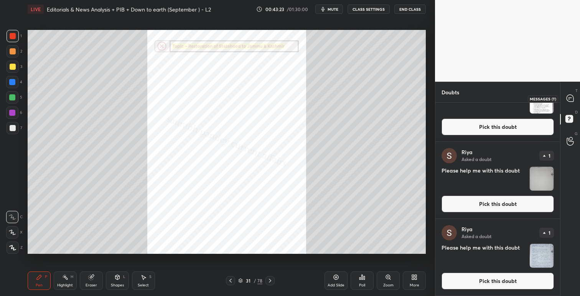
click at [571, 95] on icon at bounding box center [570, 98] width 8 height 8
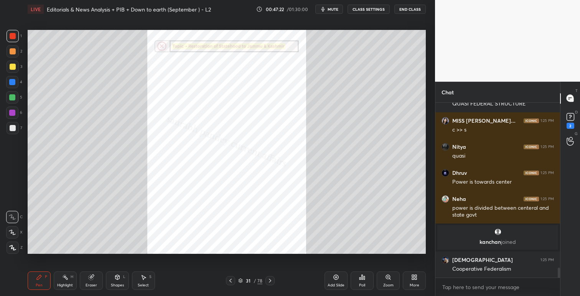
scroll to position [2977, 0]
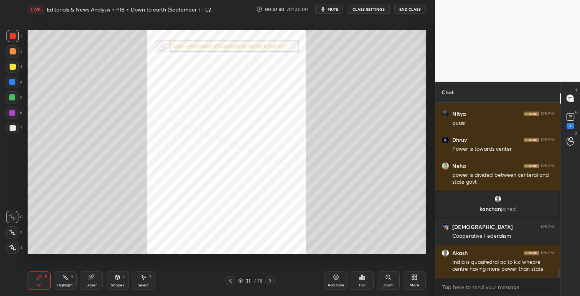
click at [270, 279] on icon at bounding box center [270, 281] width 6 height 6
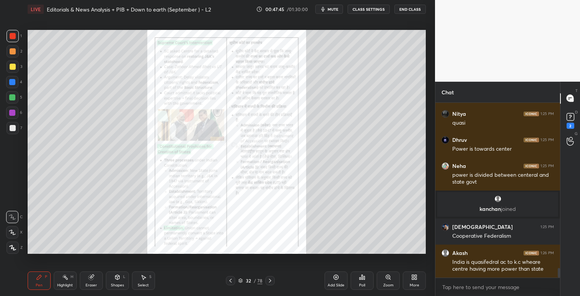
scroll to position [3003, 0]
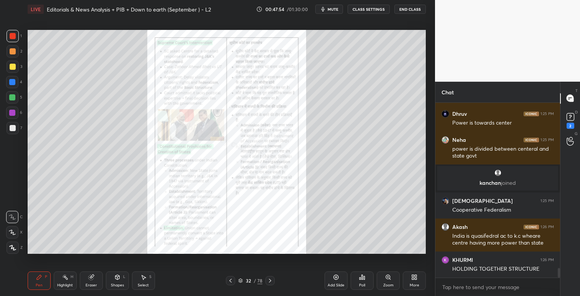
click at [389, 276] on icon at bounding box center [388, 277] width 4 height 4
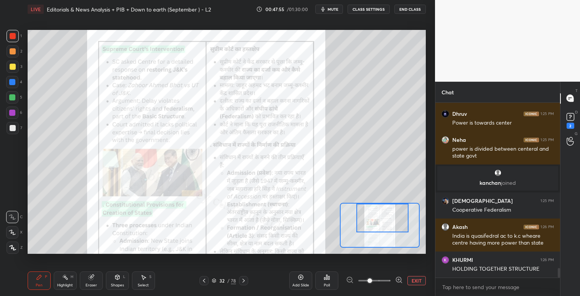
drag, startPoint x: 384, startPoint y: 218, endPoint x: 387, endPoint y: 216, distance: 4.7
click at [387, 212] on div at bounding box center [382, 218] width 52 height 29
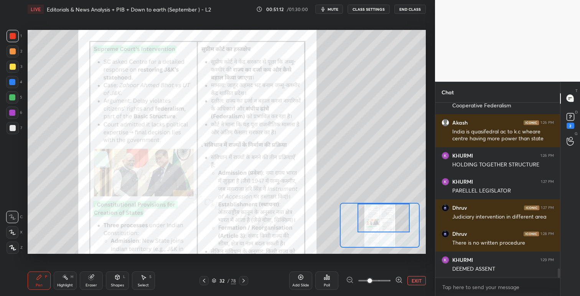
scroll to position [3134, 0]
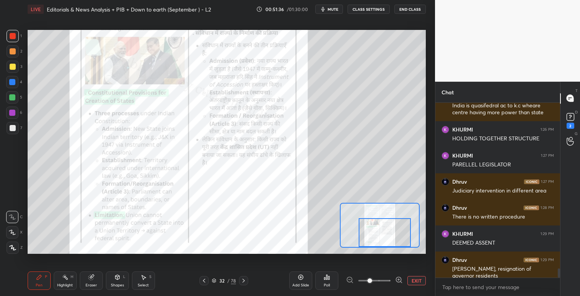
drag, startPoint x: 380, startPoint y: 220, endPoint x: 382, endPoint y: 237, distance: 17.3
click at [382, 237] on div at bounding box center [385, 232] width 52 height 29
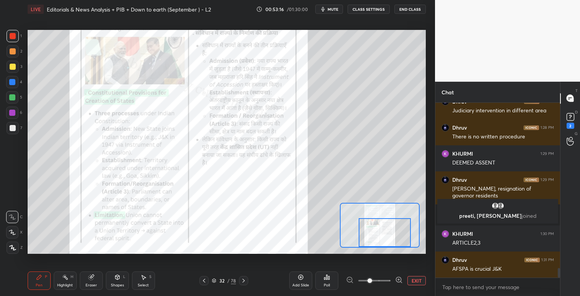
scroll to position [3083, 0]
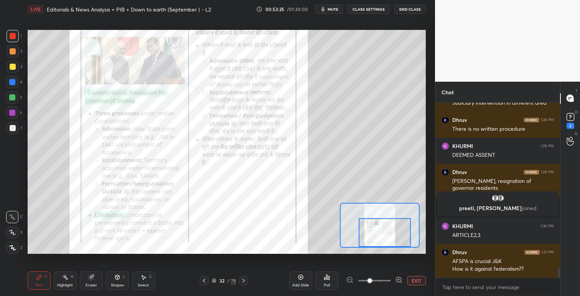
click at [418, 280] on button "EXIT" at bounding box center [416, 280] width 18 height 9
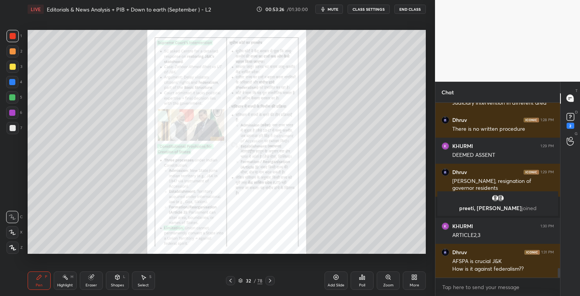
click at [270, 282] on icon at bounding box center [270, 281] width 6 height 6
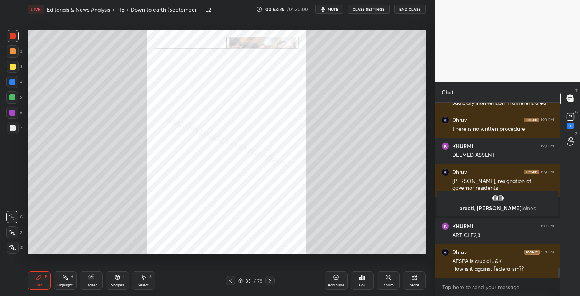
click at [270, 282] on icon at bounding box center [270, 281] width 6 height 6
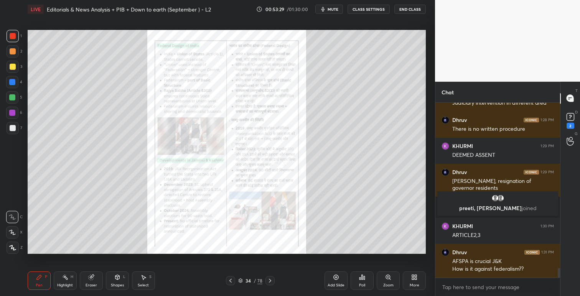
click at [387, 275] on icon at bounding box center [388, 277] width 4 height 4
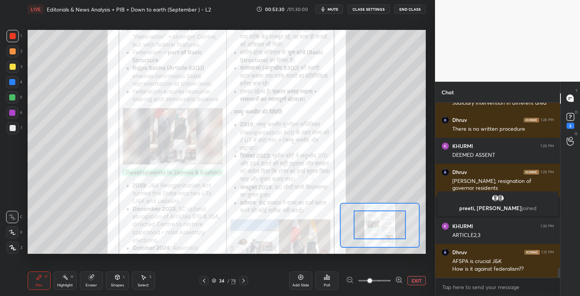
drag, startPoint x: 385, startPoint y: 227, endPoint x: 385, endPoint y: 221, distance: 5.8
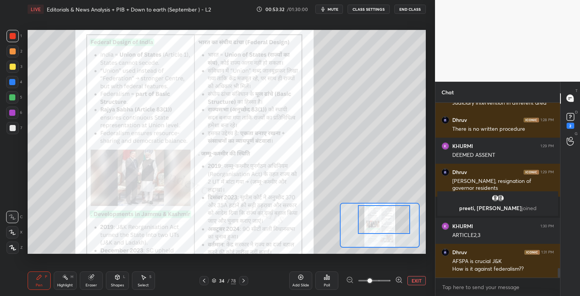
drag, startPoint x: 385, startPoint y: 221, endPoint x: 389, endPoint y: 216, distance: 6.6
click at [389, 216] on div at bounding box center [384, 219] width 52 height 29
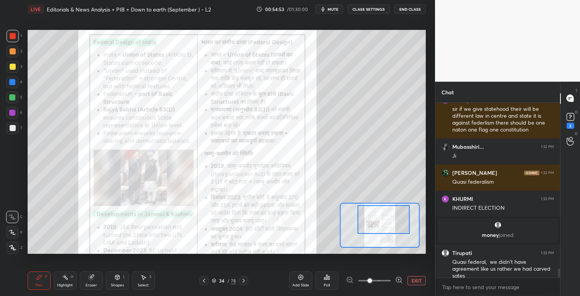
scroll to position [3200, 0]
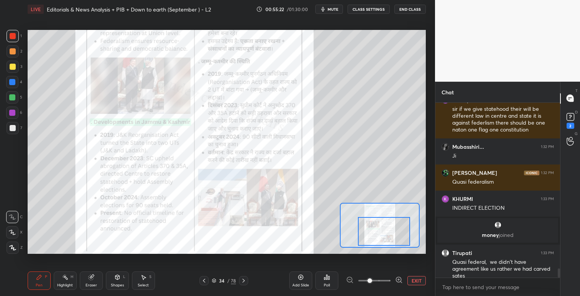
drag, startPoint x: 380, startPoint y: 212, endPoint x: 381, endPoint y: 223, distance: 11.1
click at [381, 223] on div at bounding box center [384, 231] width 52 height 29
click at [245, 280] on icon at bounding box center [243, 281] width 6 height 6
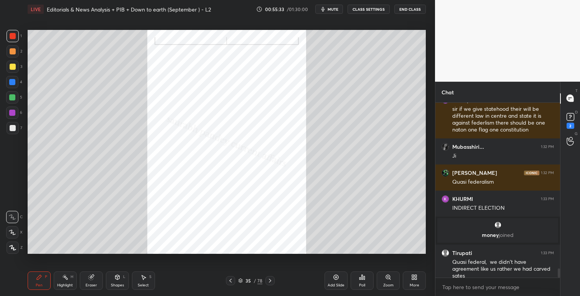
drag, startPoint x: 272, startPoint y: 279, endPoint x: 263, endPoint y: 281, distance: 8.6
click at [271, 279] on icon at bounding box center [270, 281] width 6 height 6
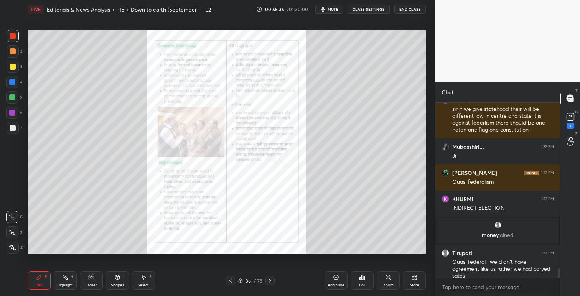
click at [390, 275] on icon at bounding box center [388, 277] width 6 height 6
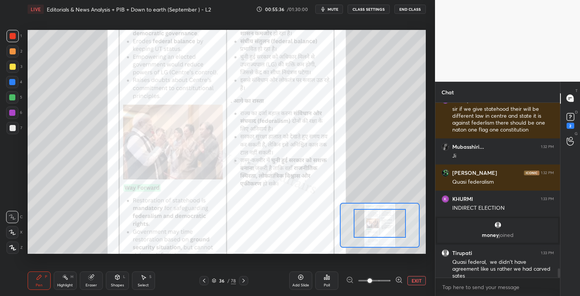
drag, startPoint x: 391, startPoint y: 223, endPoint x: 390, endPoint y: 229, distance: 5.8
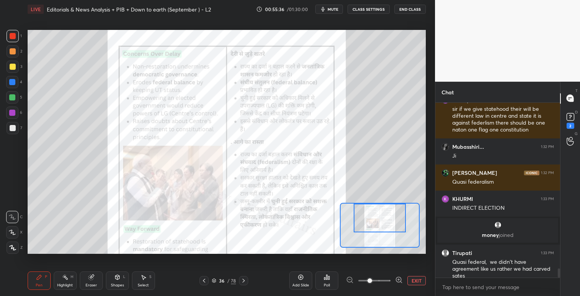
click at [392, 217] on div at bounding box center [380, 218] width 52 height 29
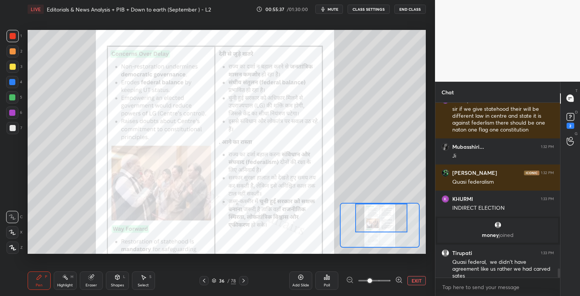
drag, startPoint x: 392, startPoint y: 220, endPoint x: 398, endPoint y: 231, distance: 12.7
click at [394, 219] on div at bounding box center [381, 218] width 52 height 29
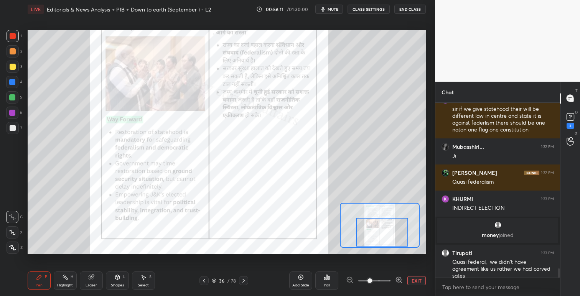
drag, startPoint x: 374, startPoint y: 214, endPoint x: 373, endPoint y: 228, distance: 14.2
click at [373, 228] on div at bounding box center [382, 232] width 52 height 29
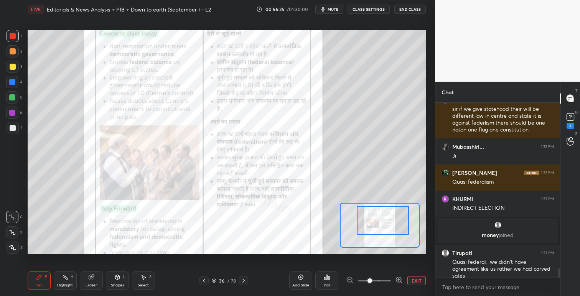
drag, startPoint x: 392, startPoint y: 234, endPoint x: 392, endPoint y: 222, distance: 11.9
click at [392, 222] on div at bounding box center [383, 220] width 52 height 29
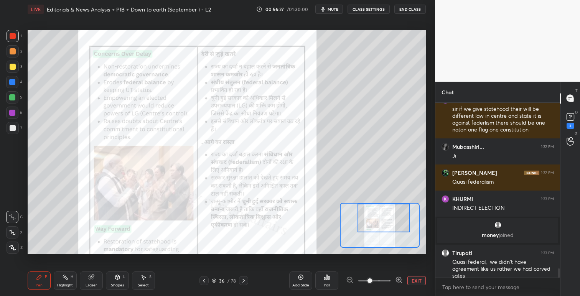
drag, startPoint x: 389, startPoint y: 232, endPoint x: 390, endPoint y: 223, distance: 8.9
click at [390, 223] on div at bounding box center [383, 218] width 52 height 29
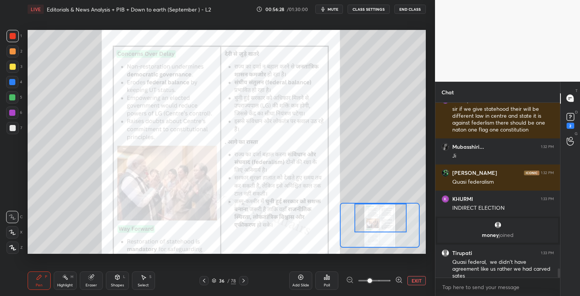
click at [387, 222] on div at bounding box center [380, 218] width 52 height 29
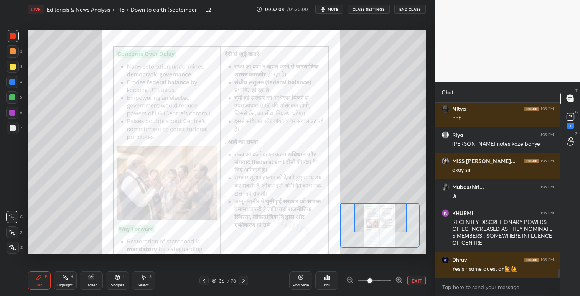
scroll to position [3551, 0]
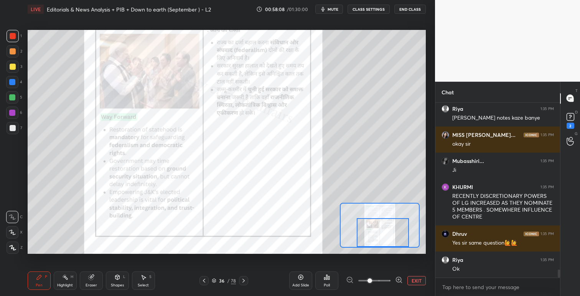
drag, startPoint x: 370, startPoint y: 211, endPoint x: 361, endPoint y: 230, distance: 20.9
click at [372, 225] on div at bounding box center [383, 232] width 52 height 29
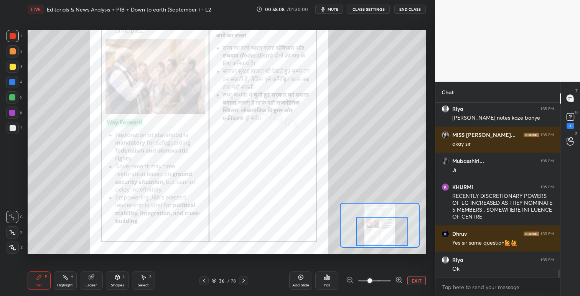
click at [244, 278] on icon at bounding box center [243, 281] width 6 height 6
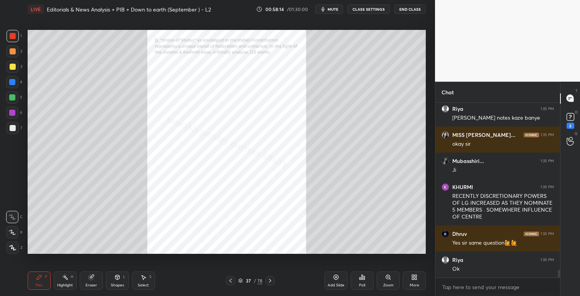
click at [392, 274] on div "Zoom" at bounding box center [388, 281] width 23 height 18
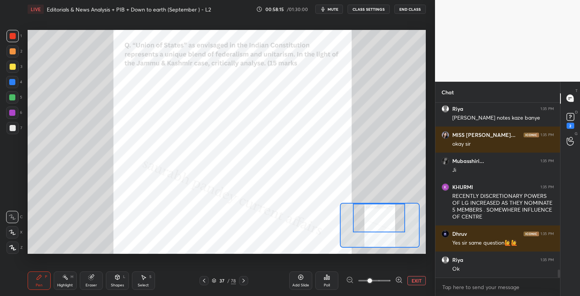
click at [389, 217] on div at bounding box center [379, 218] width 52 height 29
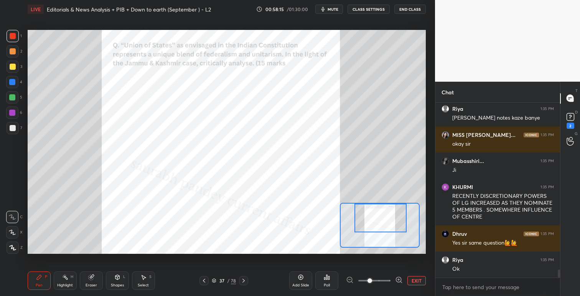
click at [389, 216] on div at bounding box center [380, 218] width 52 height 29
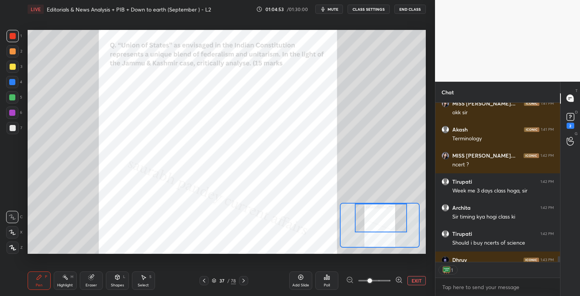
scroll to position [2, 3]
click at [420, 281] on button "EXIT" at bounding box center [416, 280] width 18 height 9
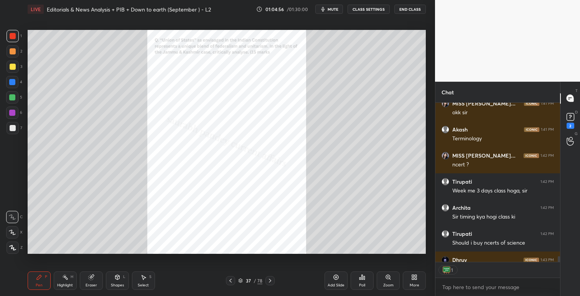
click at [269, 280] on icon at bounding box center [270, 281] width 6 height 6
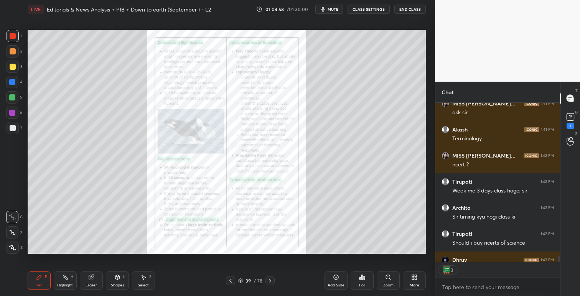
click at [272, 279] on icon at bounding box center [270, 281] width 6 height 6
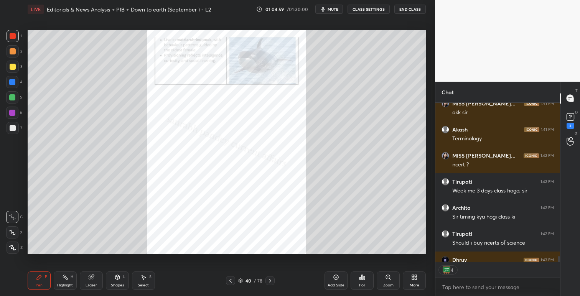
click at [272, 278] on icon at bounding box center [270, 281] width 6 height 6
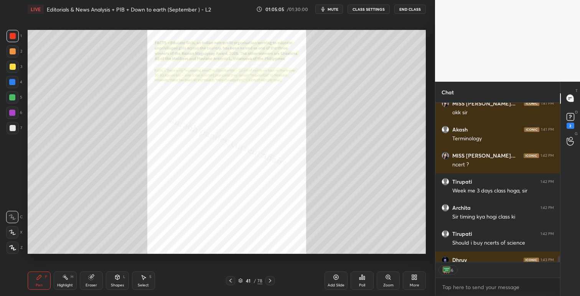
click at [229, 279] on icon at bounding box center [230, 281] width 6 height 6
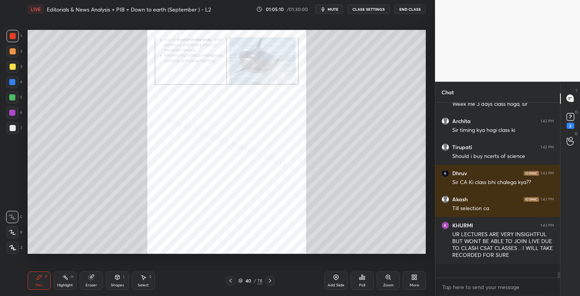
scroll to position [4649, 0]
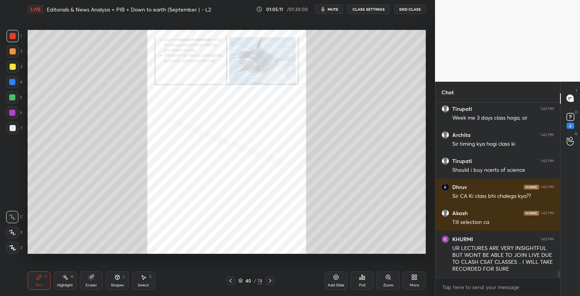
click at [228, 281] on icon at bounding box center [230, 281] width 6 height 6
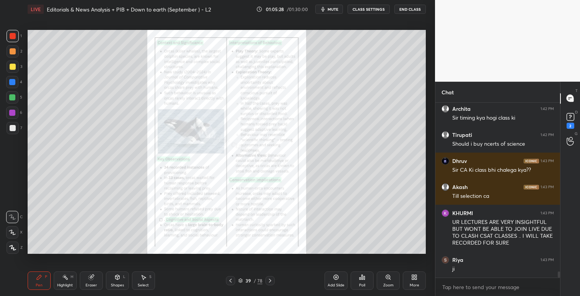
click at [270, 281] on icon at bounding box center [270, 281] width 6 height 6
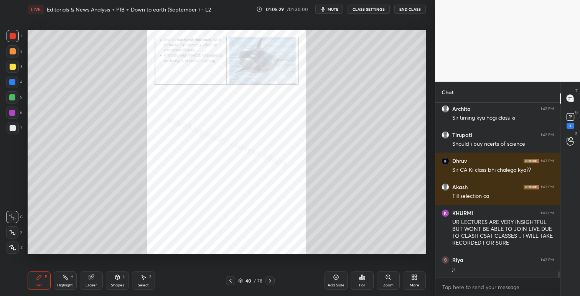
click at [271, 281] on icon at bounding box center [270, 281] width 2 height 4
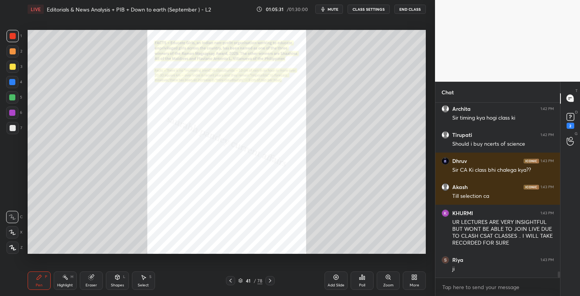
click at [415, 276] on icon at bounding box center [416, 276] width 2 height 2
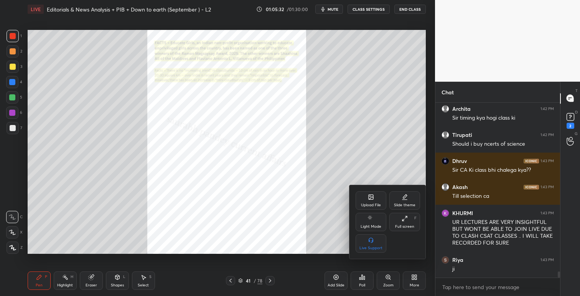
click at [373, 202] on div "Upload File" at bounding box center [371, 200] width 31 height 18
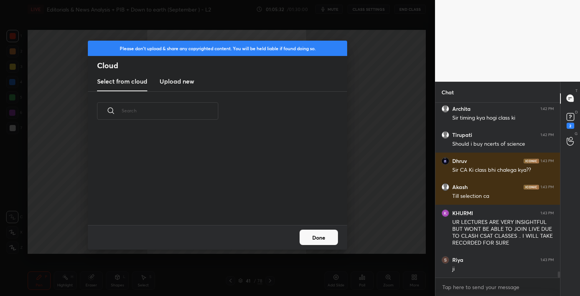
scroll to position [94, 246]
click at [174, 85] on h3 "Upload new" at bounding box center [177, 81] width 35 height 9
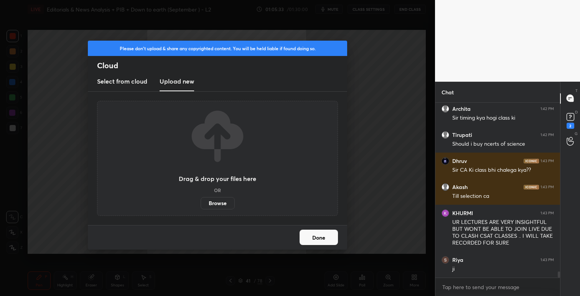
click at [214, 207] on label "Browse" at bounding box center [218, 203] width 34 height 12
click at [201, 207] on input "Browse" at bounding box center [201, 203] width 0 height 12
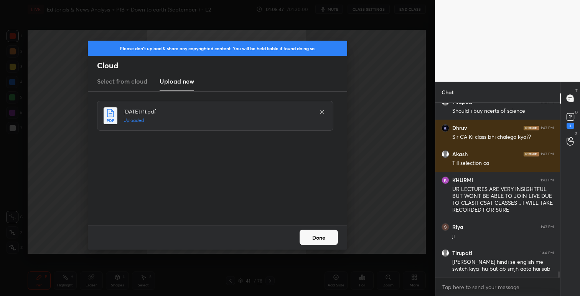
click at [322, 239] on button "Done" at bounding box center [319, 237] width 38 height 15
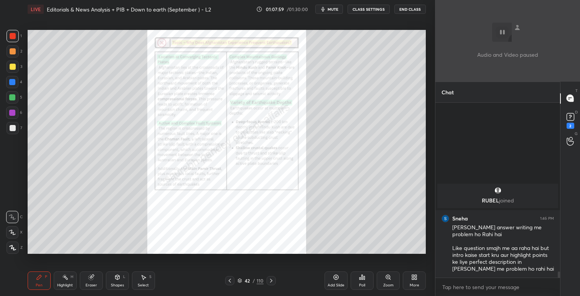
scroll to position [4330, 0]
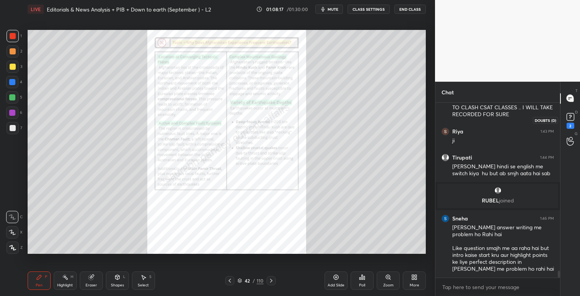
click at [570, 117] on rect at bounding box center [569, 116] width 7 height 7
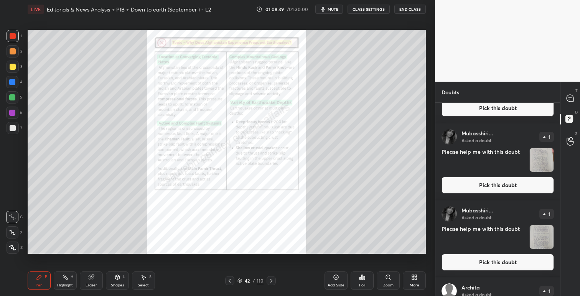
scroll to position [291, 0]
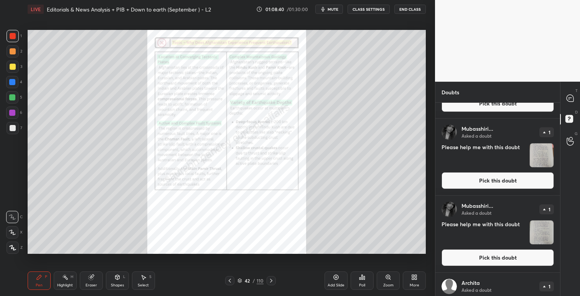
click at [491, 180] on button "Pick this doubt" at bounding box center [497, 180] width 112 height 17
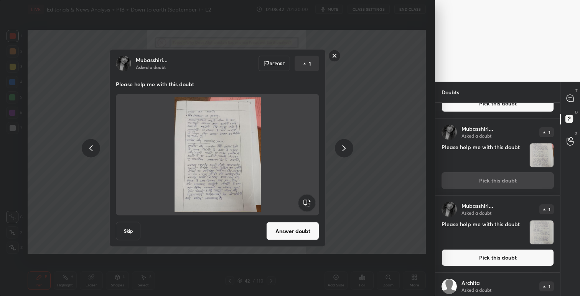
click at [307, 230] on button "Answer doubt" at bounding box center [292, 231] width 53 height 18
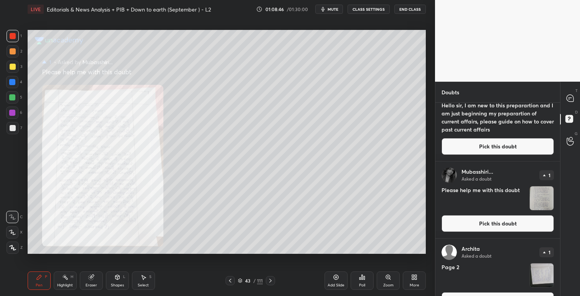
scroll to position [298, 0]
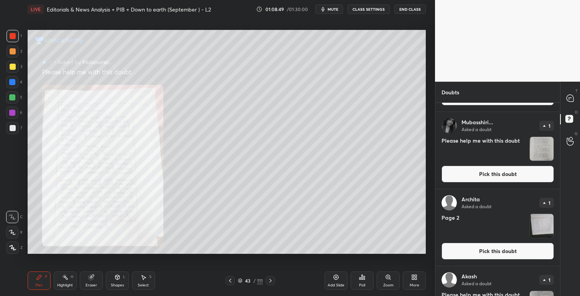
click at [479, 175] on button "Pick this doubt" at bounding box center [497, 174] width 112 height 17
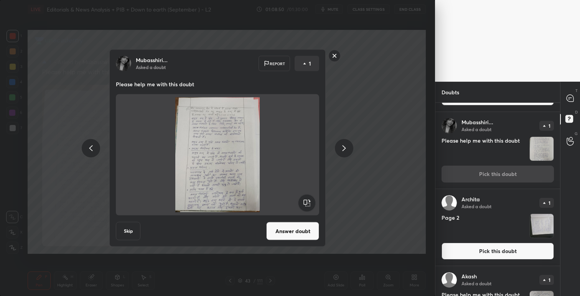
click at [307, 233] on button "Answer doubt" at bounding box center [292, 231] width 53 height 18
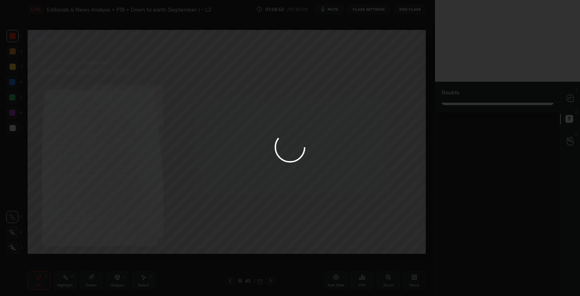
scroll to position [0, 0]
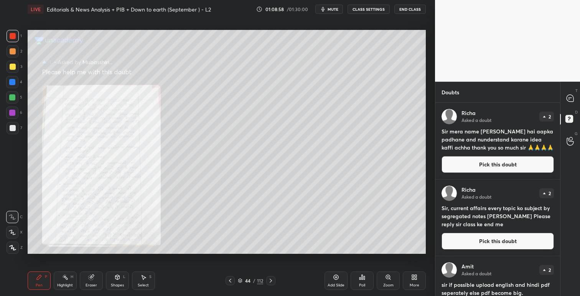
click at [385, 277] on icon at bounding box center [388, 277] width 6 height 6
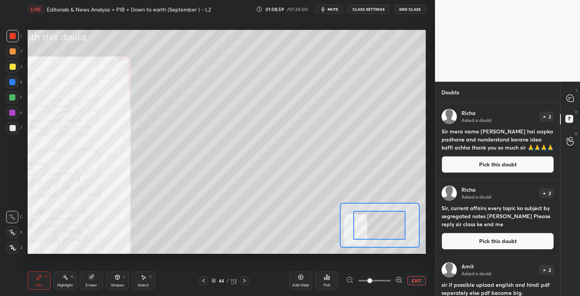
drag, startPoint x: 389, startPoint y: 230, endPoint x: 369, endPoint y: 229, distance: 19.2
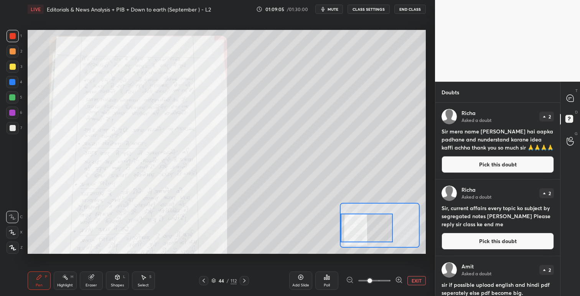
drag, startPoint x: 387, startPoint y: 222, endPoint x: 370, endPoint y: 225, distance: 17.5
click at [370, 225] on div at bounding box center [367, 228] width 52 height 29
click at [203, 281] on icon at bounding box center [204, 281] width 6 height 6
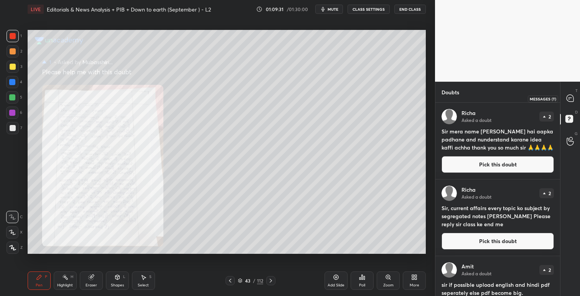
click at [568, 96] on icon at bounding box center [569, 98] width 7 height 7
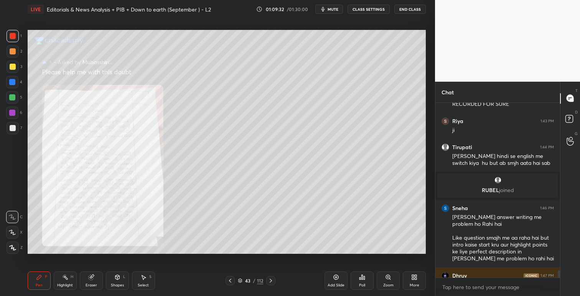
scroll to position [4494, 0]
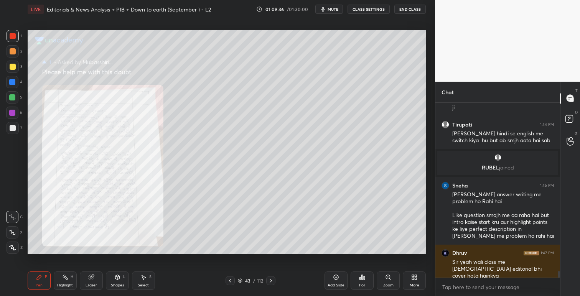
click at [386, 277] on icon at bounding box center [388, 277] width 4 height 4
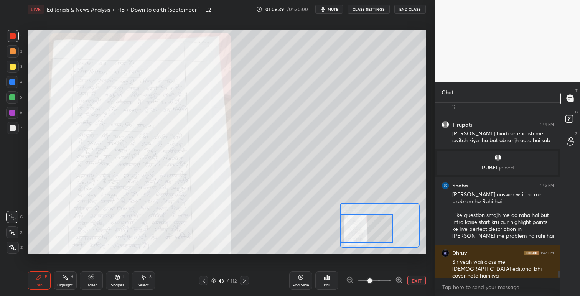
drag, startPoint x: 383, startPoint y: 224, endPoint x: 364, endPoint y: 227, distance: 19.9
click at [364, 227] on div at bounding box center [367, 228] width 52 height 29
click at [417, 279] on button "EXIT" at bounding box center [416, 280] width 18 height 9
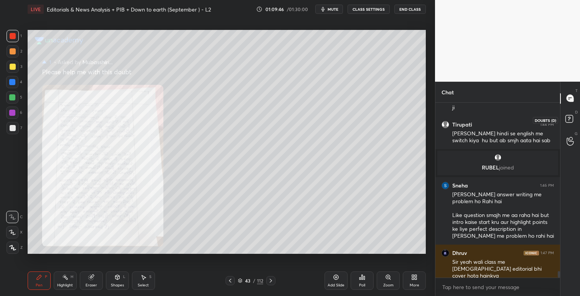
click at [573, 120] on icon at bounding box center [570, 120] width 14 height 14
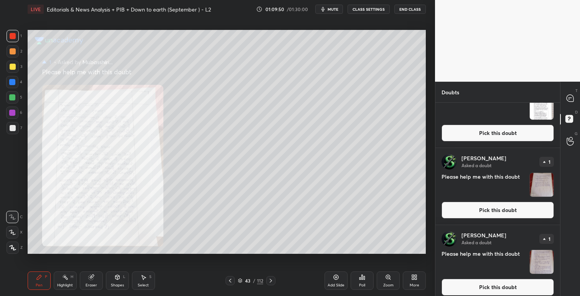
scroll to position [963, 0]
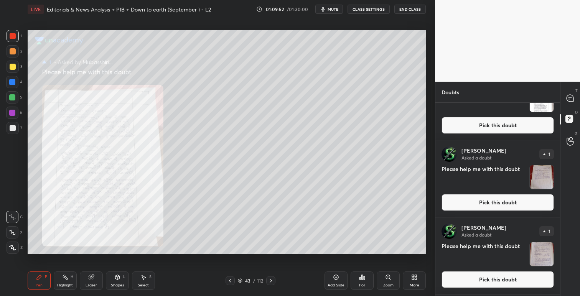
click at [496, 203] on button "Pick this doubt" at bounding box center [497, 202] width 112 height 17
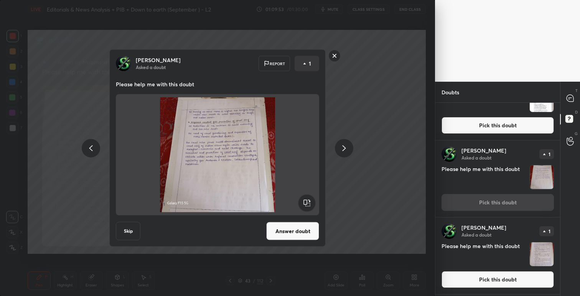
click at [295, 232] on button "Answer doubt" at bounding box center [292, 231] width 53 height 18
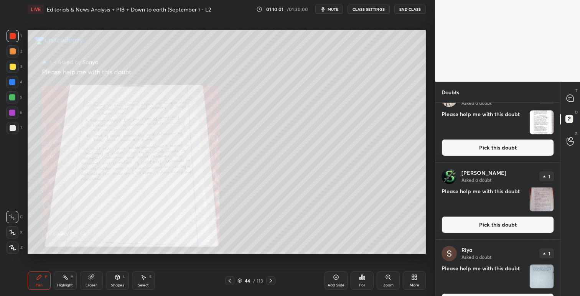
scroll to position [946, 0]
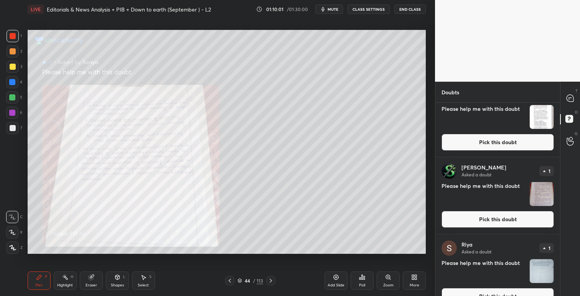
click at [497, 214] on button "Pick this doubt" at bounding box center [497, 219] width 112 height 17
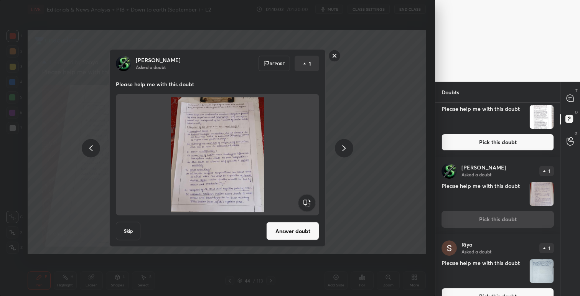
click at [301, 233] on button "Answer doubt" at bounding box center [292, 231] width 53 height 18
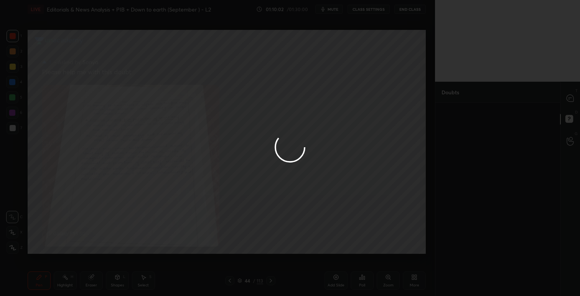
scroll to position [0, 0]
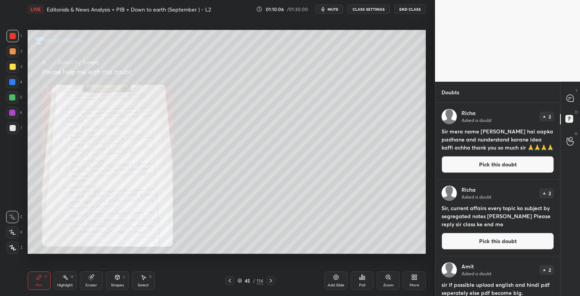
click at [392, 276] on div "Zoom" at bounding box center [388, 281] width 23 height 18
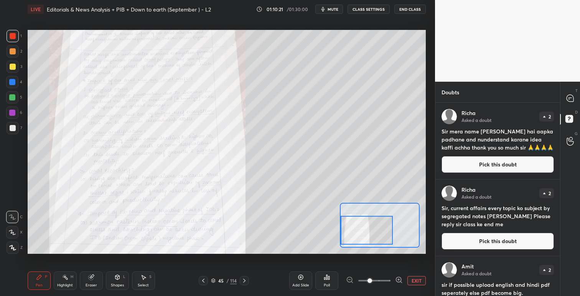
drag, startPoint x: 385, startPoint y: 225, endPoint x: 369, endPoint y: 230, distance: 16.9
click at [369, 230] on div at bounding box center [367, 230] width 52 height 29
click at [202, 282] on icon at bounding box center [203, 281] width 6 height 6
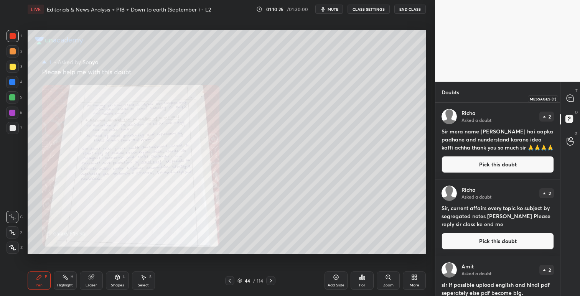
click at [571, 99] on icon at bounding box center [569, 98] width 7 height 7
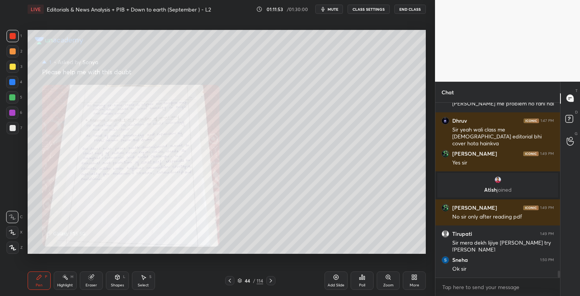
scroll to position [4403, 0]
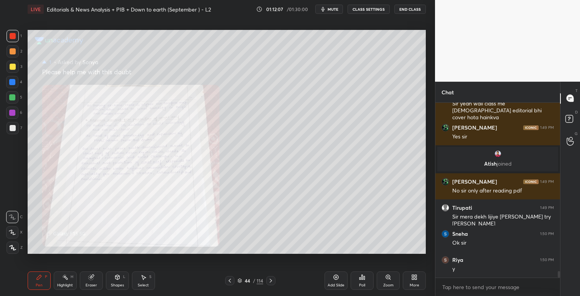
click at [228, 280] on icon at bounding box center [230, 281] width 6 height 6
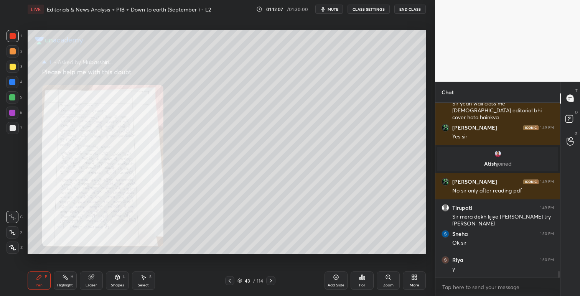
click at [228, 280] on icon at bounding box center [230, 281] width 6 height 6
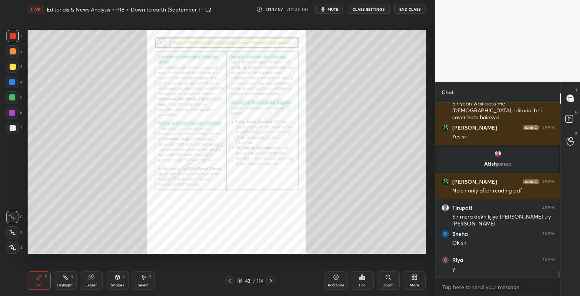
click at [228, 280] on icon at bounding box center [230, 281] width 6 height 6
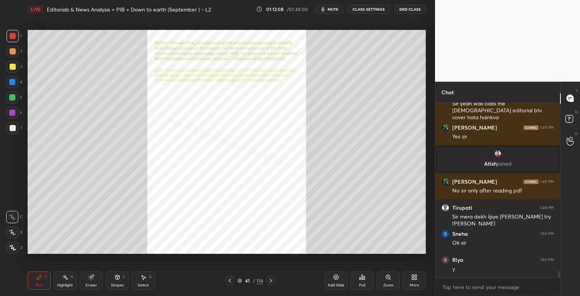
scroll to position [4429, 0]
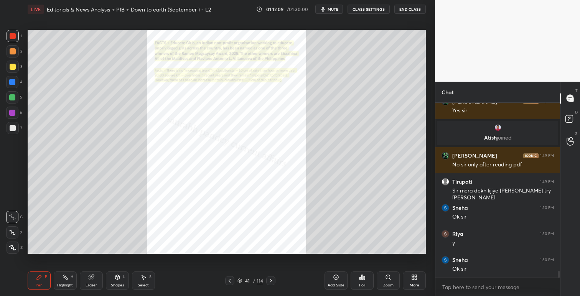
click at [272, 280] on icon at bounding box center [271, 281] width 6 height 6
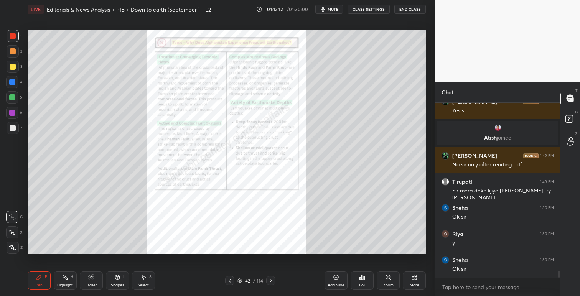
scroll to position [4462, 0]
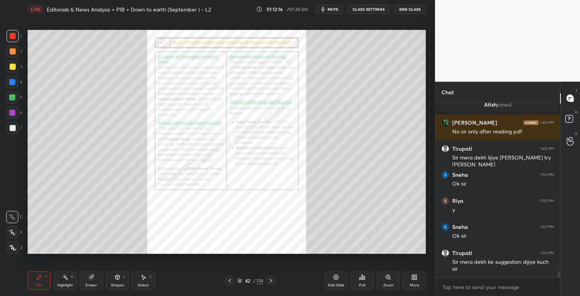
click at [390, 275] on icon at bounding box center [388, 277] width 6 height 6
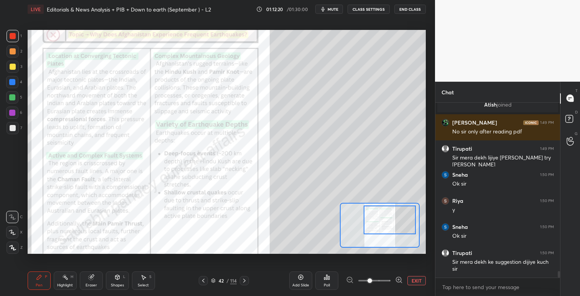
drag, startPoint x: 396, startPoint y: 224, endPoint x: 404, endPoint y: 224, distance: 8.1
click at [404, 224] on div at bounding box center [390, 220] width 52 height 29
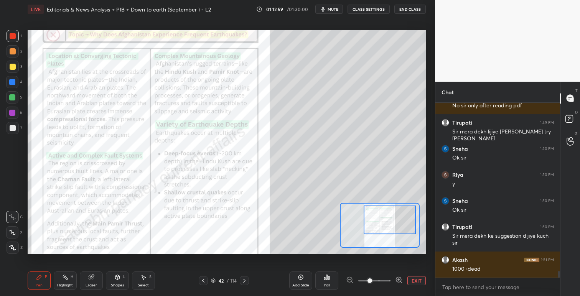
click at [244, 277] on div at bounding box center [244, 280] width 9 height 9
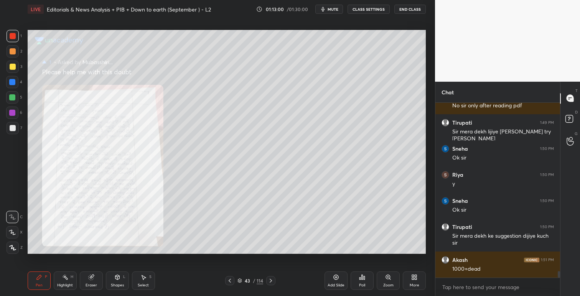
click at [245, 278] on div "43" at bounding box center [248, 280] width 8 height 5
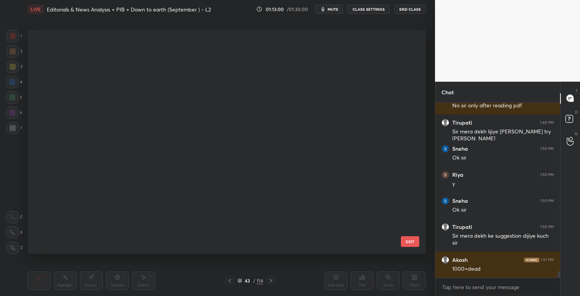
scroll to position [222, 394]
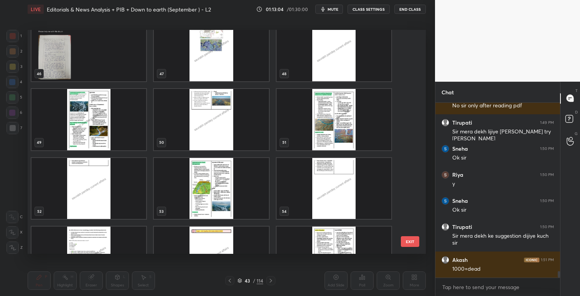
click at [222, 49] on img "grid" at bounding box center [211, 50] width 115 height 61
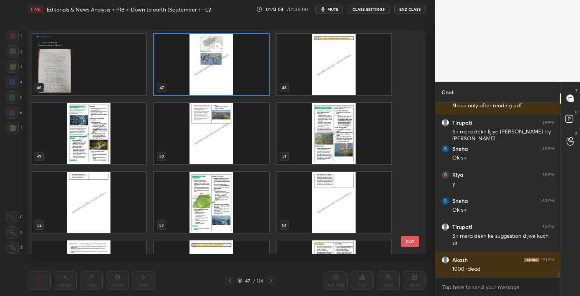
click at [222, 49] on div "46 47 48 49 50 51 52 53 54 55 56 57 58 59 60" at bounding box center [220, 142] width 385 height 224
click at [224, 68] on img "grid" at bounding box center [211, 64] width 115 height 61
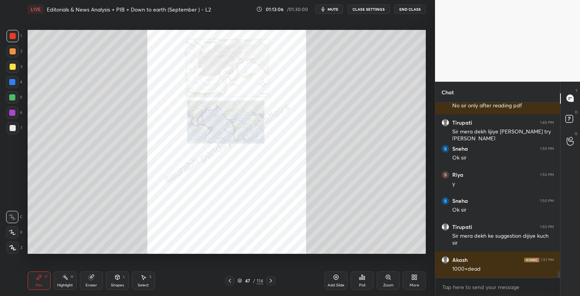
click at [224, 68] on img "grid" at bounding box center [211, 64] width 115 height 61
click at [388, 278] on icon at bounding box center [388, 277] width 4 height 4
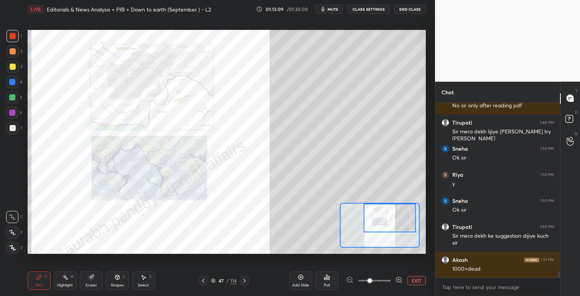
drag, startPoint x: 387, startPoint y: 219, endPoint x: 399, endPoint y: 210, distance: 15.1
click at [399, 210] on div at bounding box center [390, 218] width 52 height 29
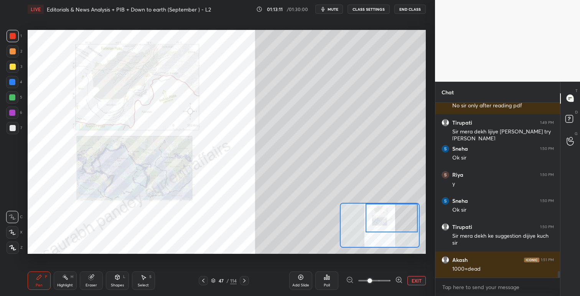
drag, startPoint x: 379, startPoint y: 279, endPoint x: 379, endPoint y: 275, distance: 3.9
click at [378, 279] on span at bounding box center [374, 281] width 32 height 12
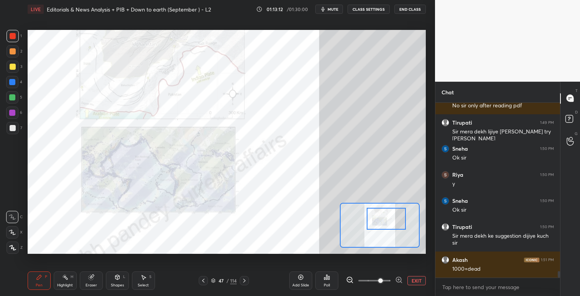
drag, startPoint x: 387, startPoint y: 219, endPoint x: 386, endPoint y: 223, distance: 4.1
click at [386, 219] on div at bounding box center [386, 218] width 39 height 21
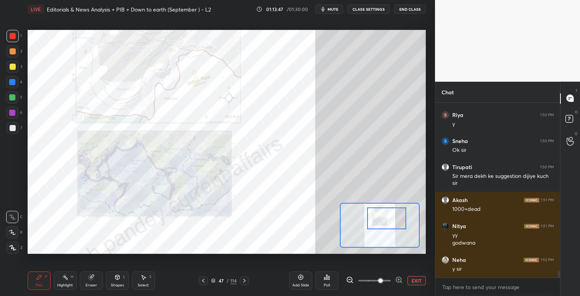
scroll to position [4574, 0]
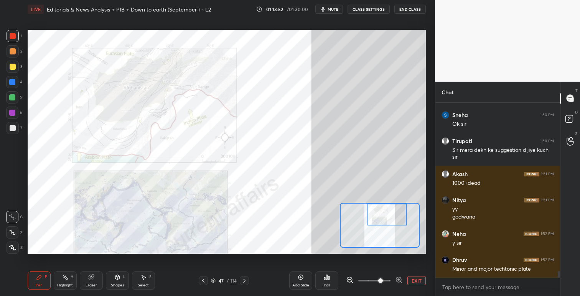
drag, startPoint x: 392, startPoint y: 220, endPoint x: 350, endPoint y: 203, distance: 45.1
click at [392, 214] on div at bounding box center [386, 214] width 39 height 21
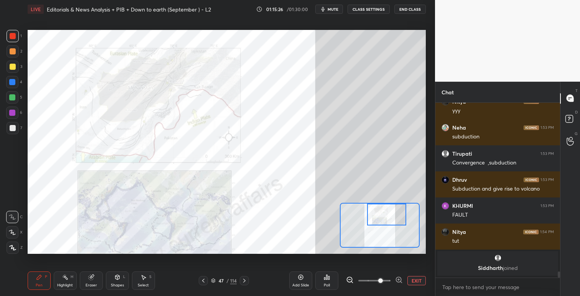
scroll to position [4624, 0]
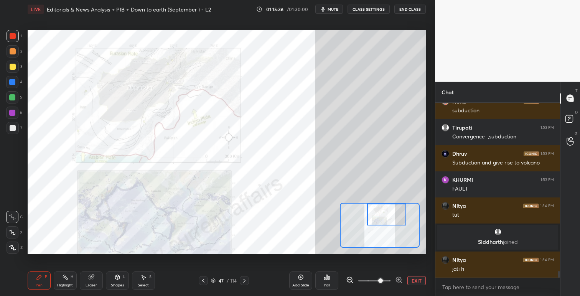
click at [204, 280] on icon at bounding box center [203, 281] width 6 height 6
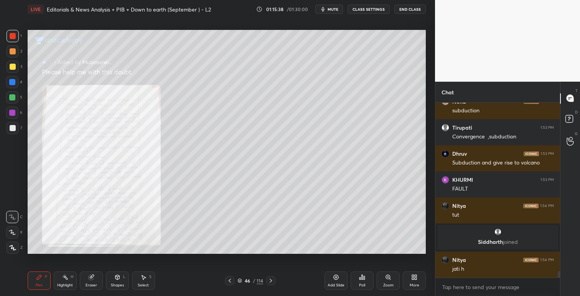
click at [276, 279] on div "46 / 114" at bounding box center [250, 280] width 148 height 9
click at [273, 281] on icon at bounding box center [271, 281] width 6 height 6
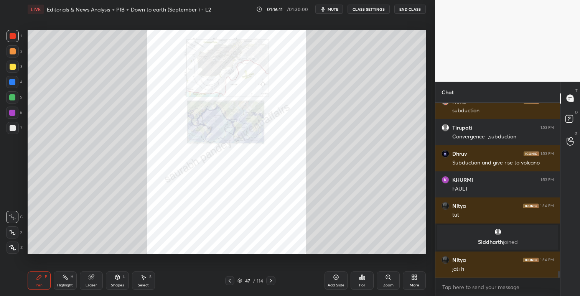
click at [230, 280] on icon at bounding box center [230, 281] width 6 height 6
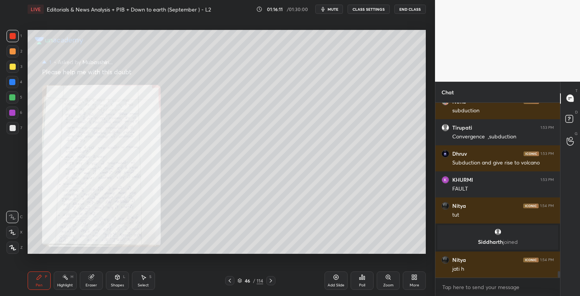
click at [231, 280] on icon at bounding box center [230, 281] width 6 height 6
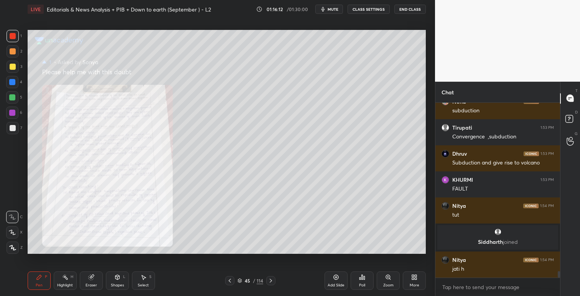
click at [232, 280] on icon at bounding box center [230, 281] width 6 height 6
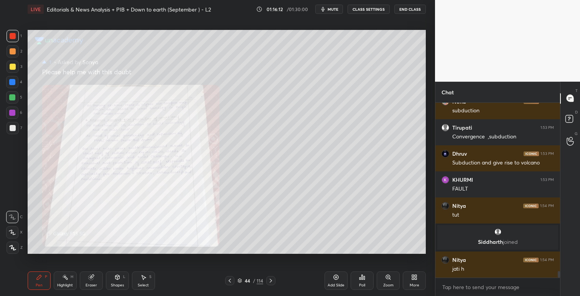
click at [232, 280] on icon at bounding box center [230, 281] width 6 height 6
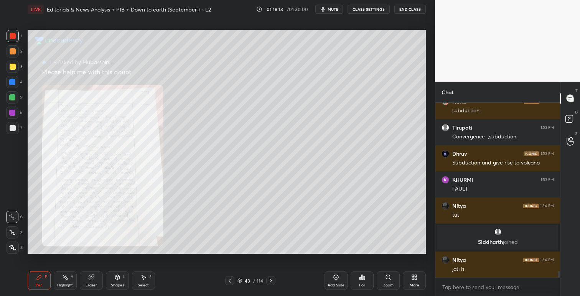
click at [232, 280] on icon at bounding box center [230, 281] width 6 height 6
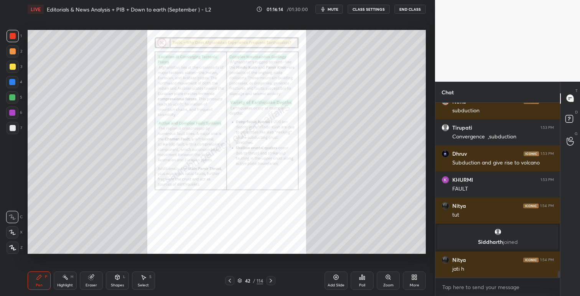
drag, startPoint x: 385, startPoint y: 275, endPoint x: 368, endPoint y: 269, distance: 17.7
click at [384, 275] on div "Zoom" at bounding box center [388, 281] width 23 height 18
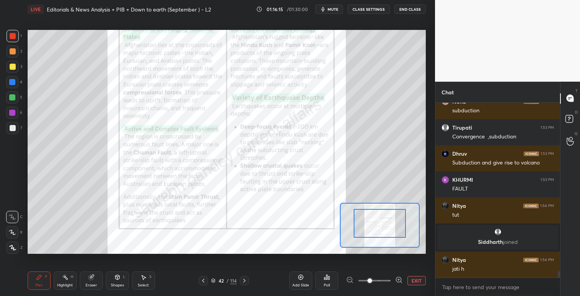
click at [384, 219] on div at bounding box center [380, 223] width 52 height 29
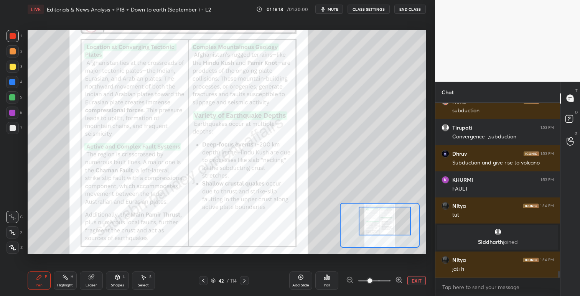
click at [383, 227] on div at bounding box center [385, 221] width 52 height 29
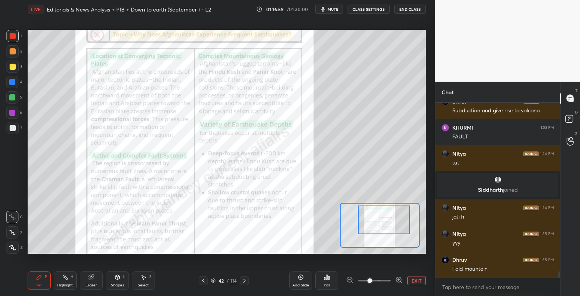
scroll to position [4702, 0]
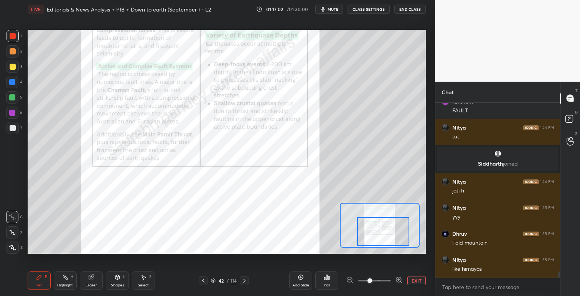
drag, startPoint x: 384, startPoint y: 223, endPoint x: 383, endPoint y: 229, distance: 5.8
click at [383, 229] on div at bounding box center [383, 231] width 52 height 29
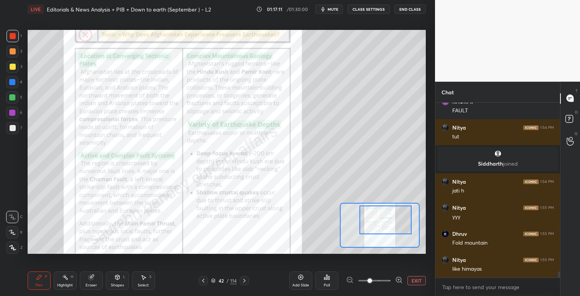
drag, startPoint x: 378, startPoint y: 230, endPoint x: 380, endPoint y: 219, distance: 11.4
click at [380, 219] on div at bounding box center [385, 220] width 52 height 29
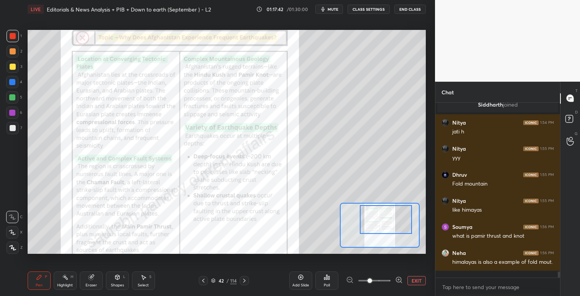
scroll to position [4801, 0]
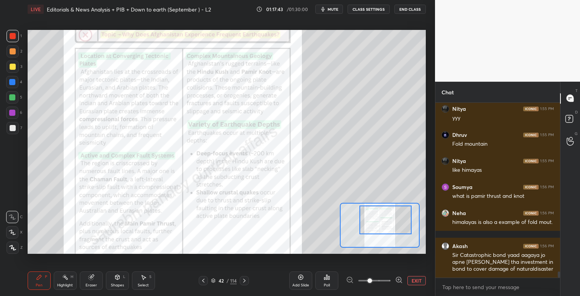
click at [369, 222] on div at bounding box center [385, 220] width 52 height 29
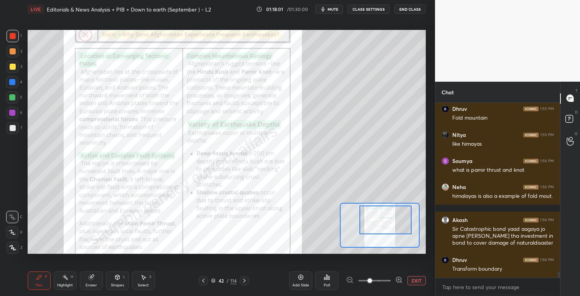
scroll to position [4853, 0]
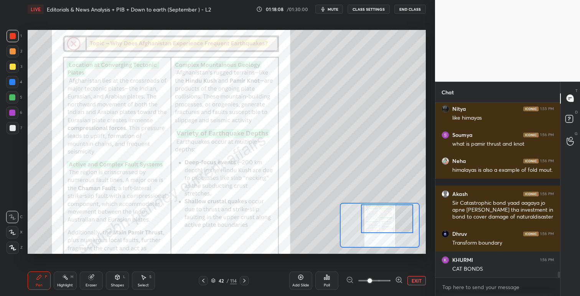
click at [379, 215] on div at bounding box center [387, 218] width 52 height 29
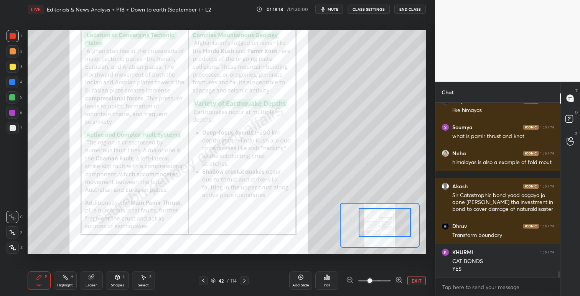
click at [380, 224] on div at bounding box center [385, 222] width 52 height 29
click at [419, 282] on button "EXIT" at bounding box center [416, 280] width 18 height 9
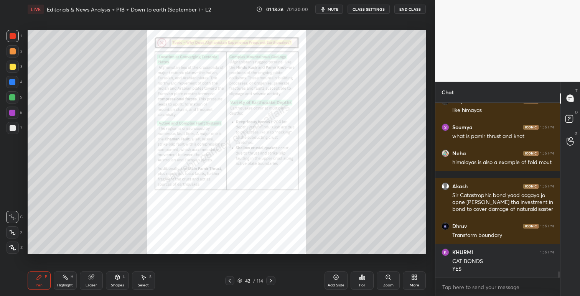
scroll to position [4894, 0]
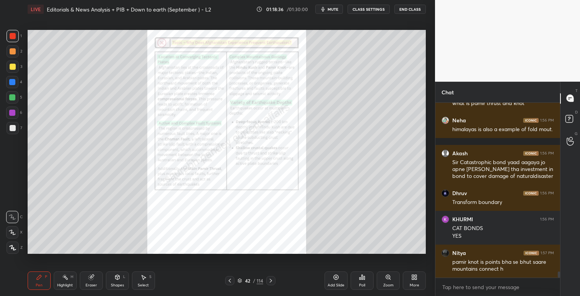
click at [270, 280] on icon at bounding box center [271, 281] width 6 height 6
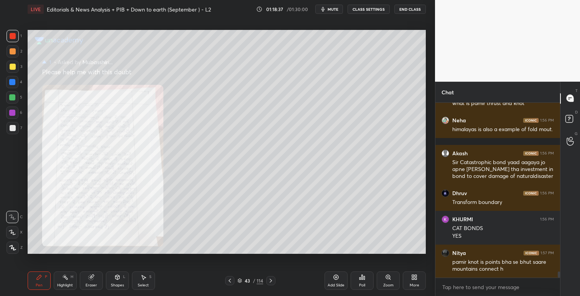
click at [272, 280] on icon at bounding box center [271, 281] width 6 height 6
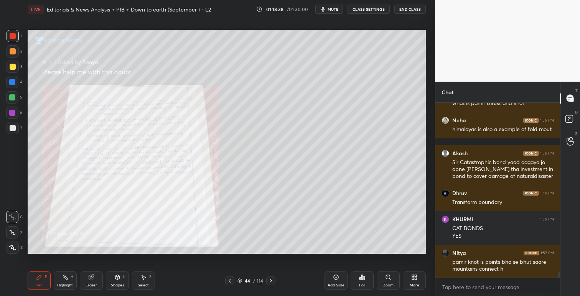
click at [272, 280] on icon at bounding box center [271, 281] width 6 height 6
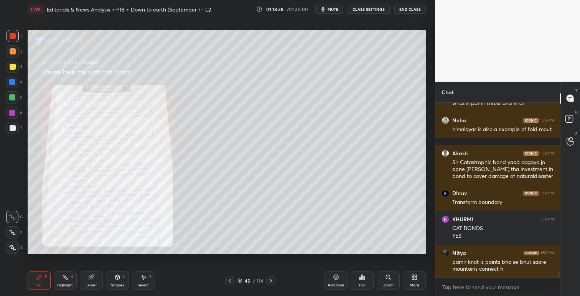
click at [272, 280] on icon at bounding box center [271, 281] width 6 height 6
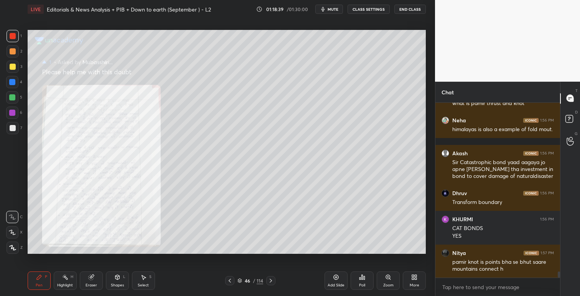
click at [272, 280] on icon at bounding box center [271, 281] width 6 height 6
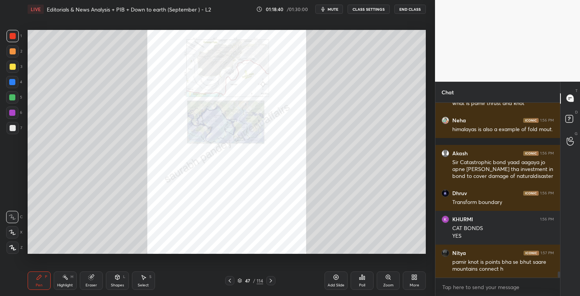
click at [272, 280] on icon at bounding box center [271, 281] width 6 height 6
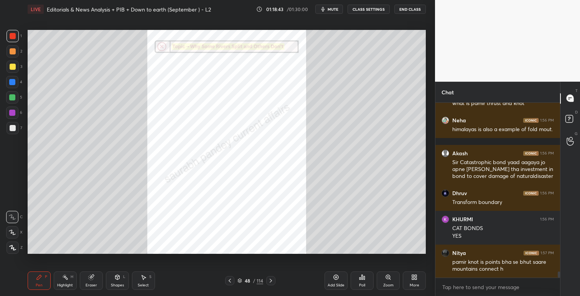
click at [271, 280] on icon at bounding box center [271, 281] width 6 height 6
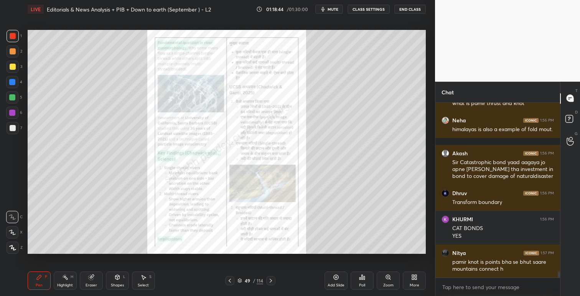
click at [271, 280] on icon at bounding box center [271, 281] width 6 height 6
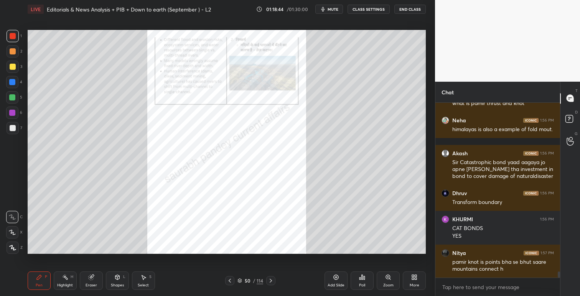
click at [271, 280] on icon at bounding box center [271, 281] width 6 height 6
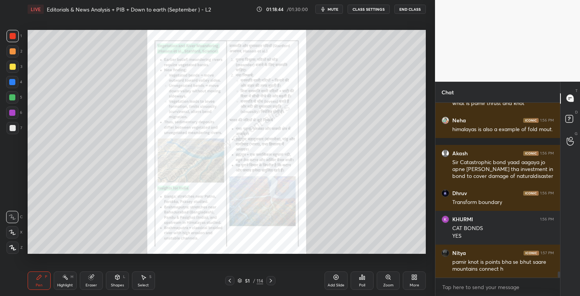
click at [271, 280] on icon at bounding box center [271, 281] width 6 height 6
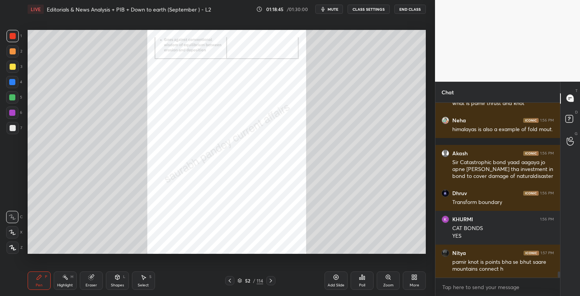
click at [271, 280] on icon at bounding box center [271, 281] width 6 height 6
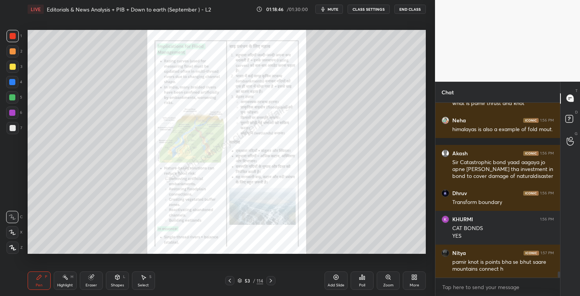
click at [271, 279] on icon at bounding box center [271, 281] width 6 height 6
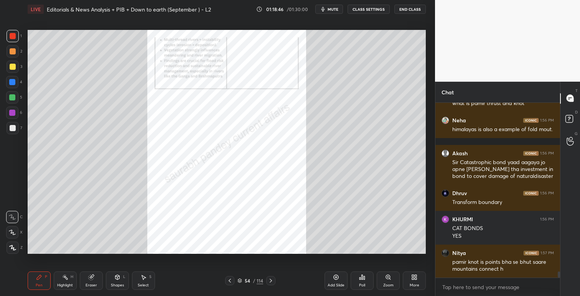
click at [271, 279] on icon at bounding box center [271, 281] width 6 height 6
click at [229, 283] on icon at bounding box center [230, 281] width 6 height 6
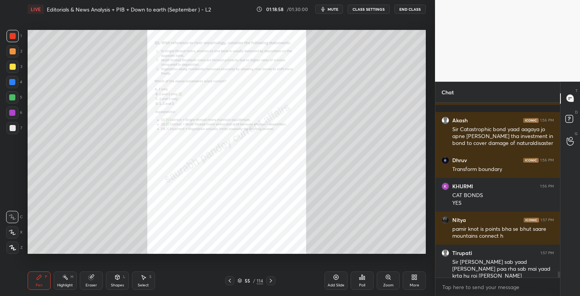
click at [271, 281] on icon at bounding box center [271, 281] width 6 height 6
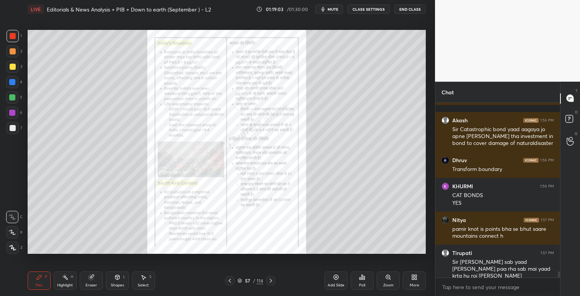
click at [272, 281] on icon at bounding box center [271, 281] width 6 height 6
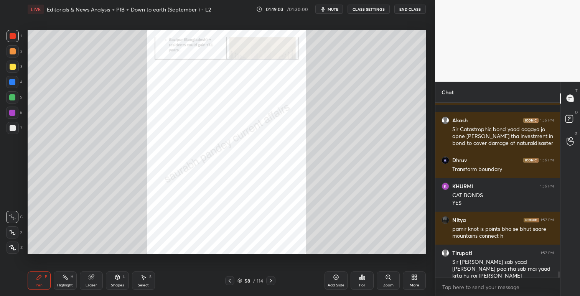
click at [272, 281] on icon at bounding box center [271, 281] width 6 height 6
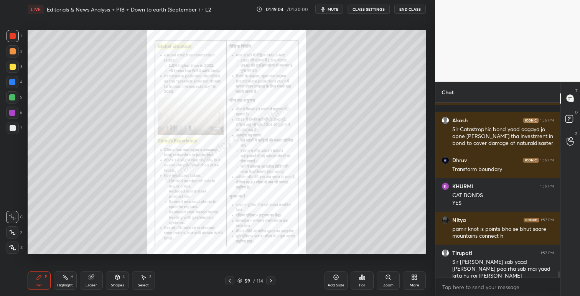
click at [272, 281] on icon at bounding box center [271, 281] width 6 height 6
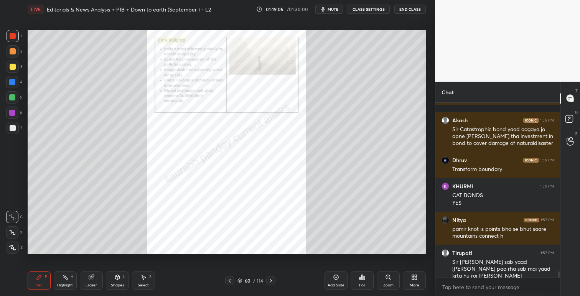
click at [272, 281] on icon at bounding box center [271, 281] width 6 height 6
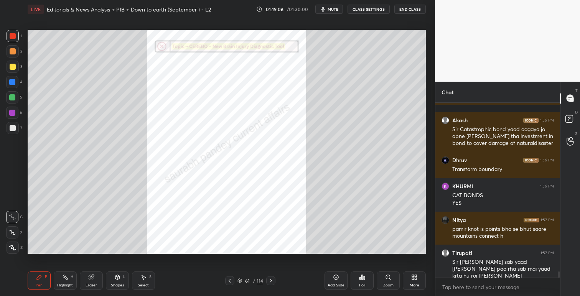
click at [272, 281] on icon at bounding box center [271, 281] width 6 height 6
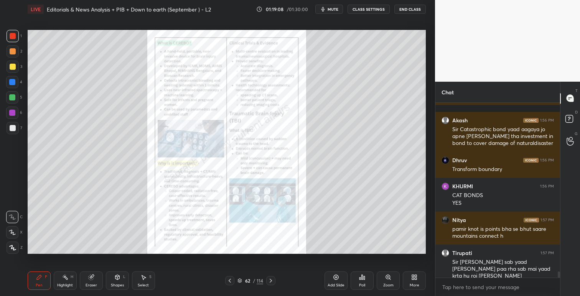
click at [226, 282] on div at bounding box center [229, 280] width 9 height 9
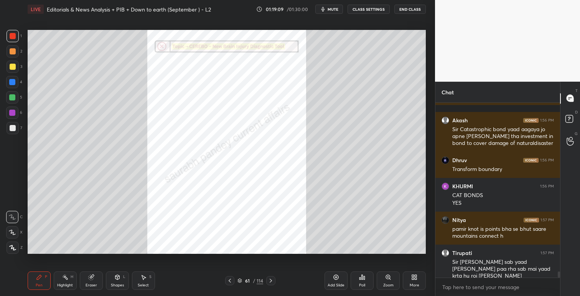
click at [392, 280] on div "Zoom" at bounding box center [388, 281] width 23 height 18
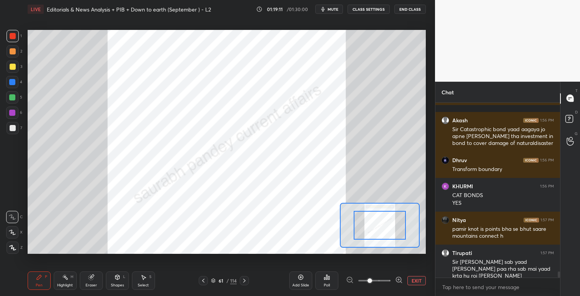
click at [386, 229] on div at bounding box center [380, 225] width 52 height 29
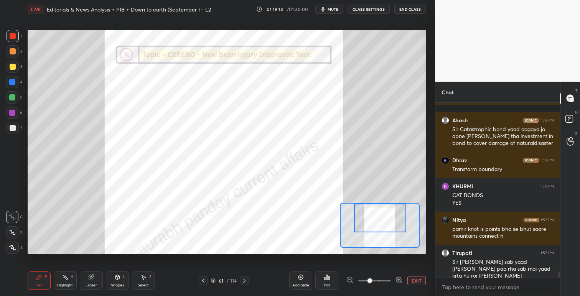
drag, startPoint x: 385, startPoint y: 227, endPoint x: 386, endPoint y: 212, distance: 15.0
click at [386, 212] on div at bounding box center [380, 218] width 52 height 29
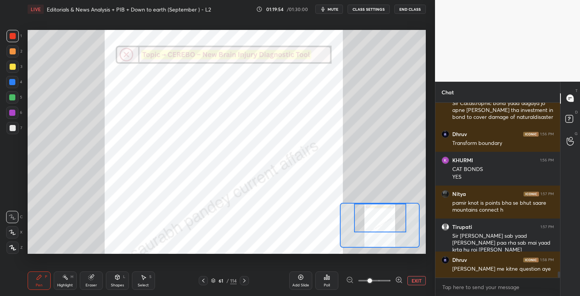
scroll to position [4979, 0]
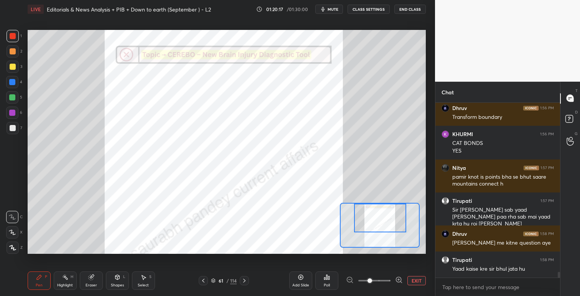
click at [245, 279] on icon at bounding box center [244, 281] width 6 height 6
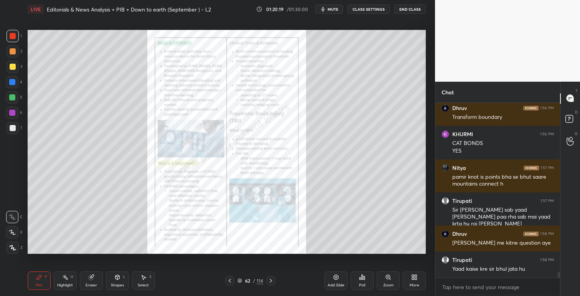
click at [386, 277] on icon at bounding box center [388, 277] width 4 height 4
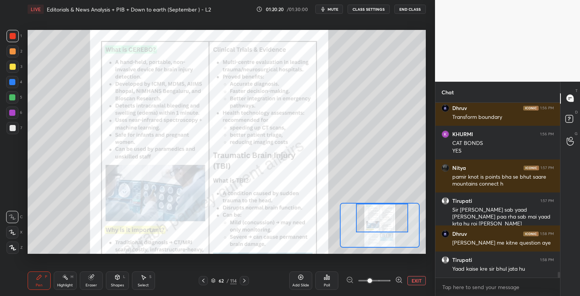
click at [402, 219] on div at bounding box center [382, 218] width 52 height 29
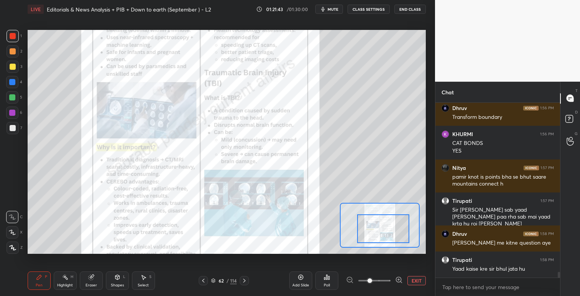
drag, startPoint x: 385, startPoint y: 221, endPoint x: 384, endPoint y: 232, distance: 11.1
click at [385, 233] on div at bounding box center [383, 228] width 52 height 29
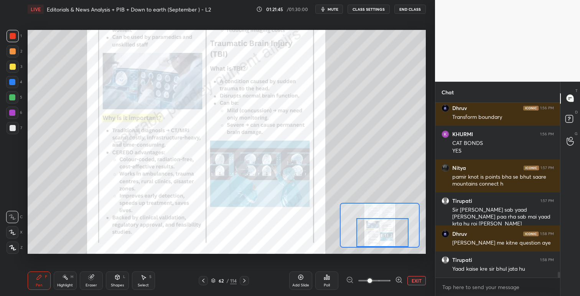
click at [387, 229] on div at bounding box center [382, 232] width 52 height 29
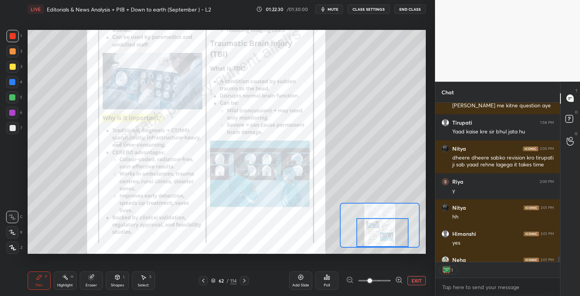
scroll to position [5158, 0]
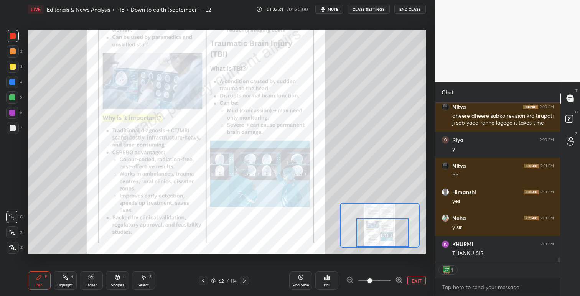
click at [407, 8] on button "End Class" at bounding box center [409, 9] width 31 height 9
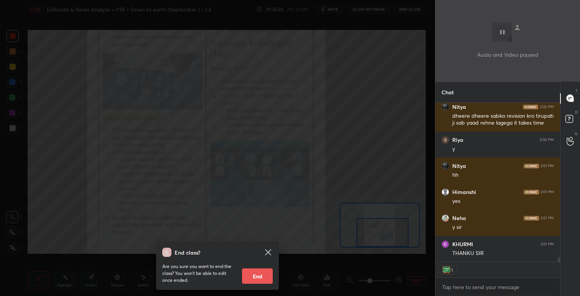
scroll to position [5184, 0]
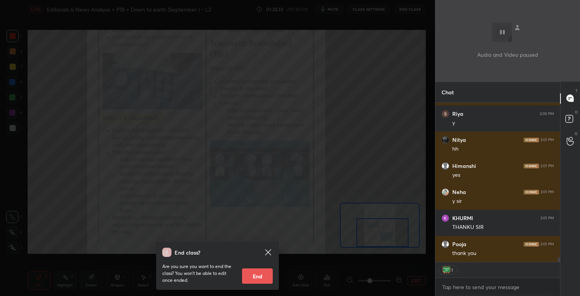
click at [263, 275] on button "End" at bounding box center [257, 275] width 31 height 15
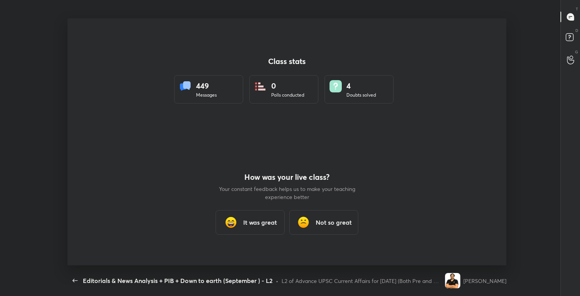
scroll to position [0, 0]
type textarea "x"
click at [251, 217] on div "It was great" at bounding box center [250, 222] width 69 height 25
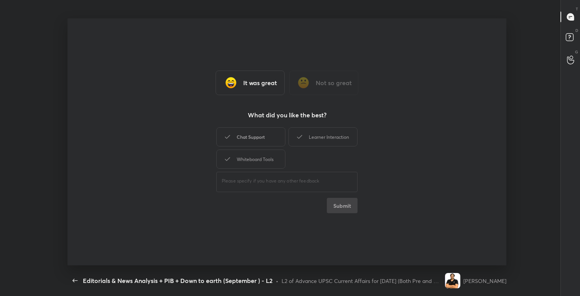
click at [267, 136] on div "Chat Support" at bounding box center [250, 136] width 69 height 19
click at [314, 136] on div "Learner Interaction" at bounding box center [322, 136] width 69 height 19
click at [260, 161] on div "Whiteboard Tools" at bounding box center [250, 159] width 69 height 19
click at [349, 206] on button "Submit" at bounding box center [342, 205] width 31 height 15
